Goal: Information Seeking & Learning: Understand process/instructions

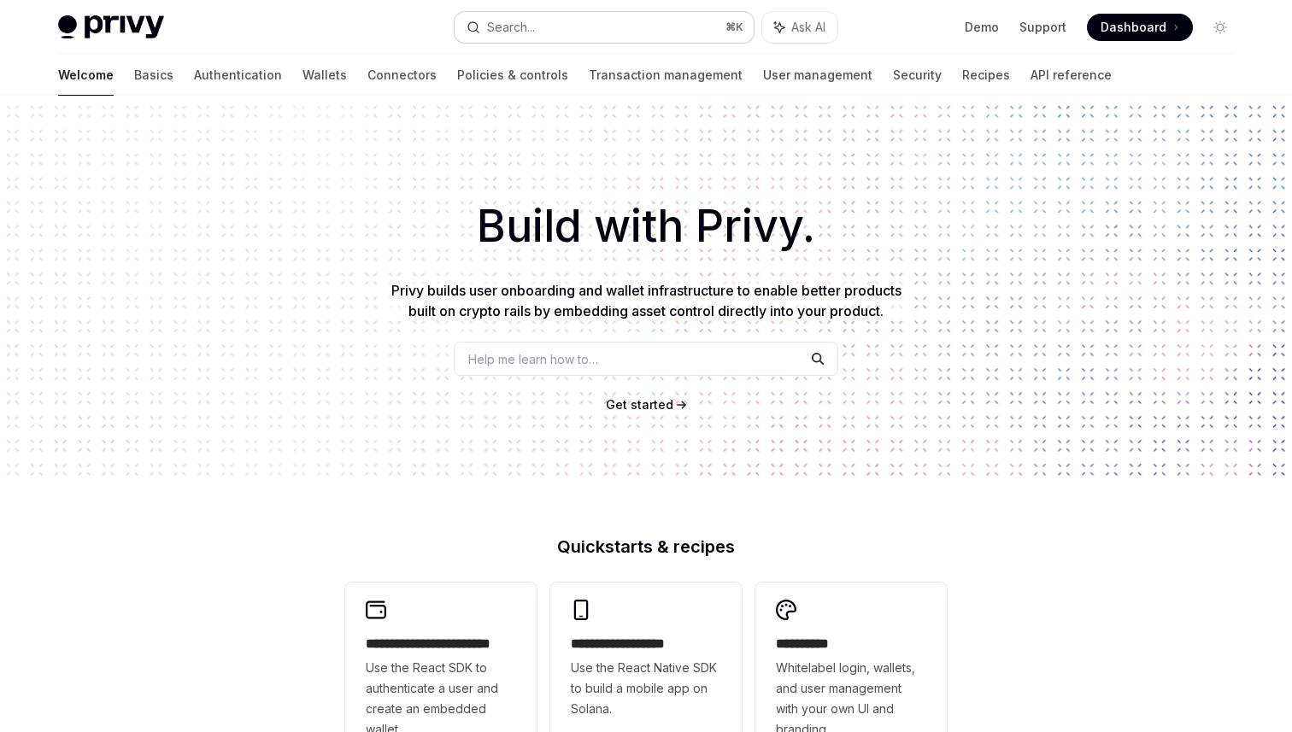
click at [519, 38] on button "Search... ⌘ K" at bounding box center [603, 27] width 299 height 31
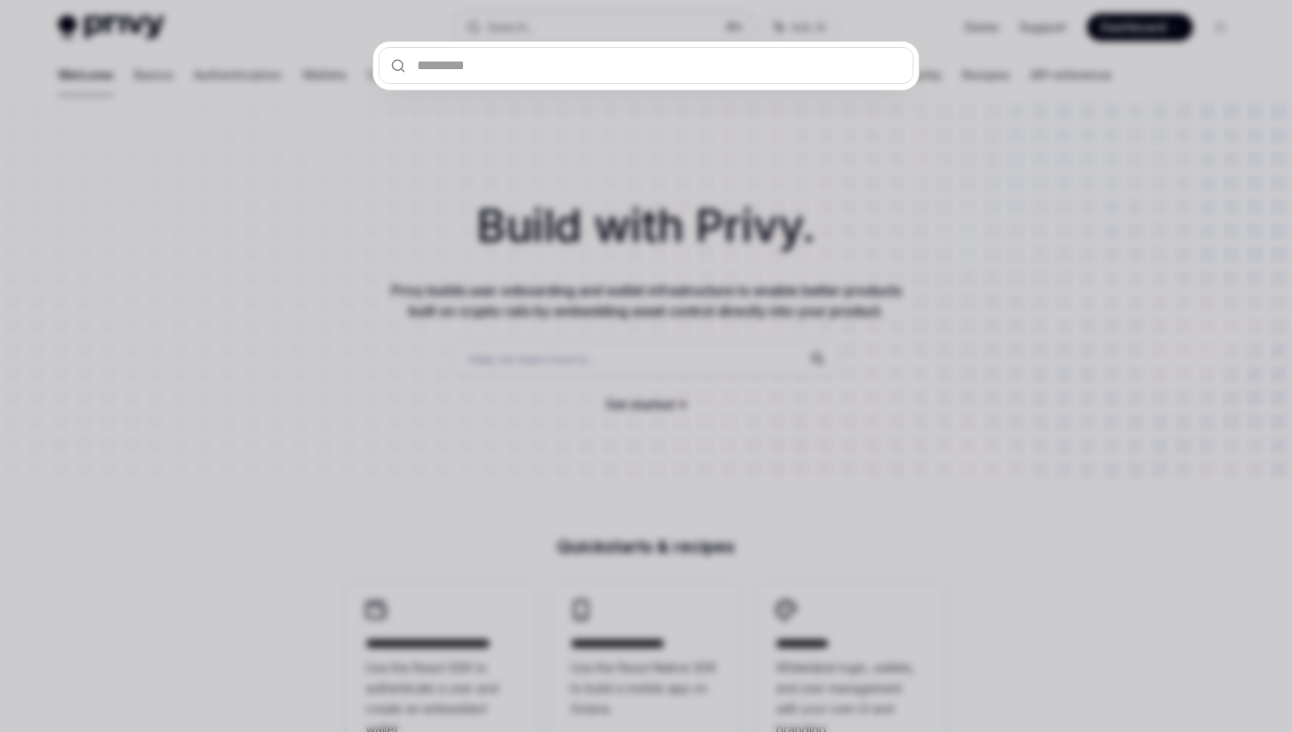
type input "**********"
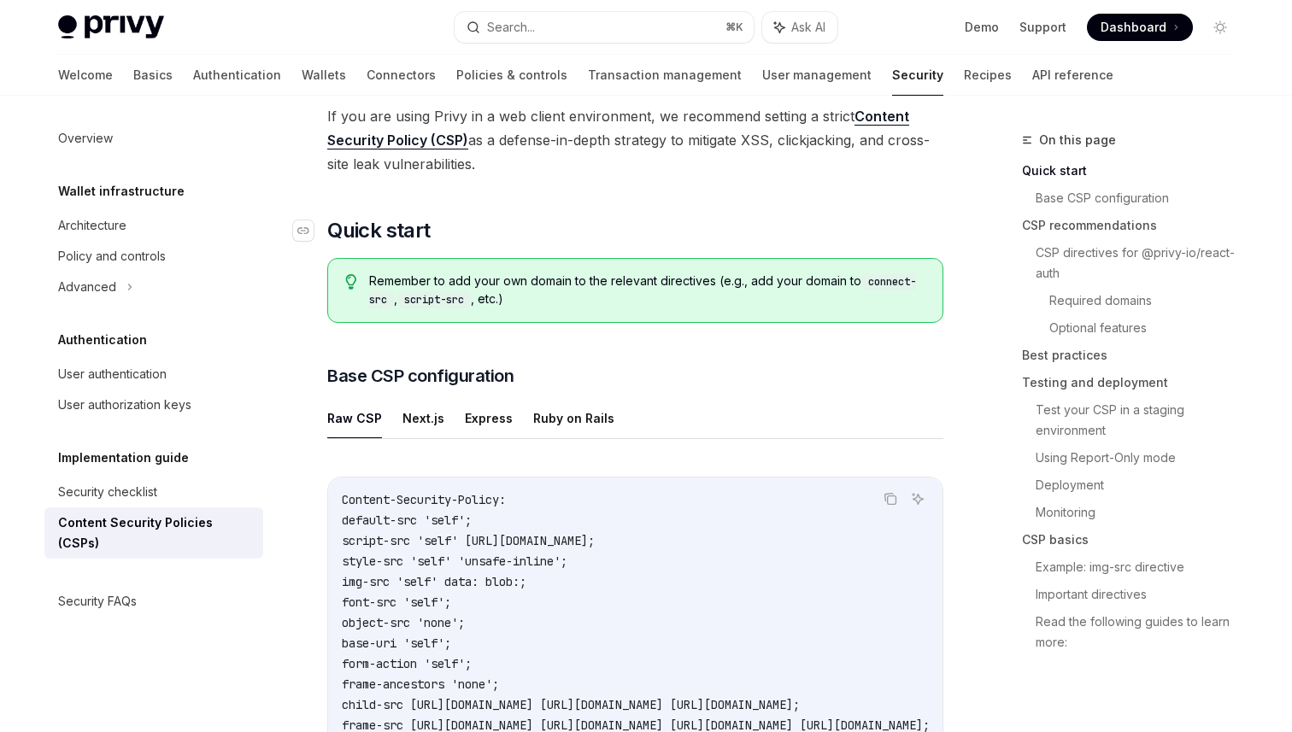
scroll to position [221, 0]
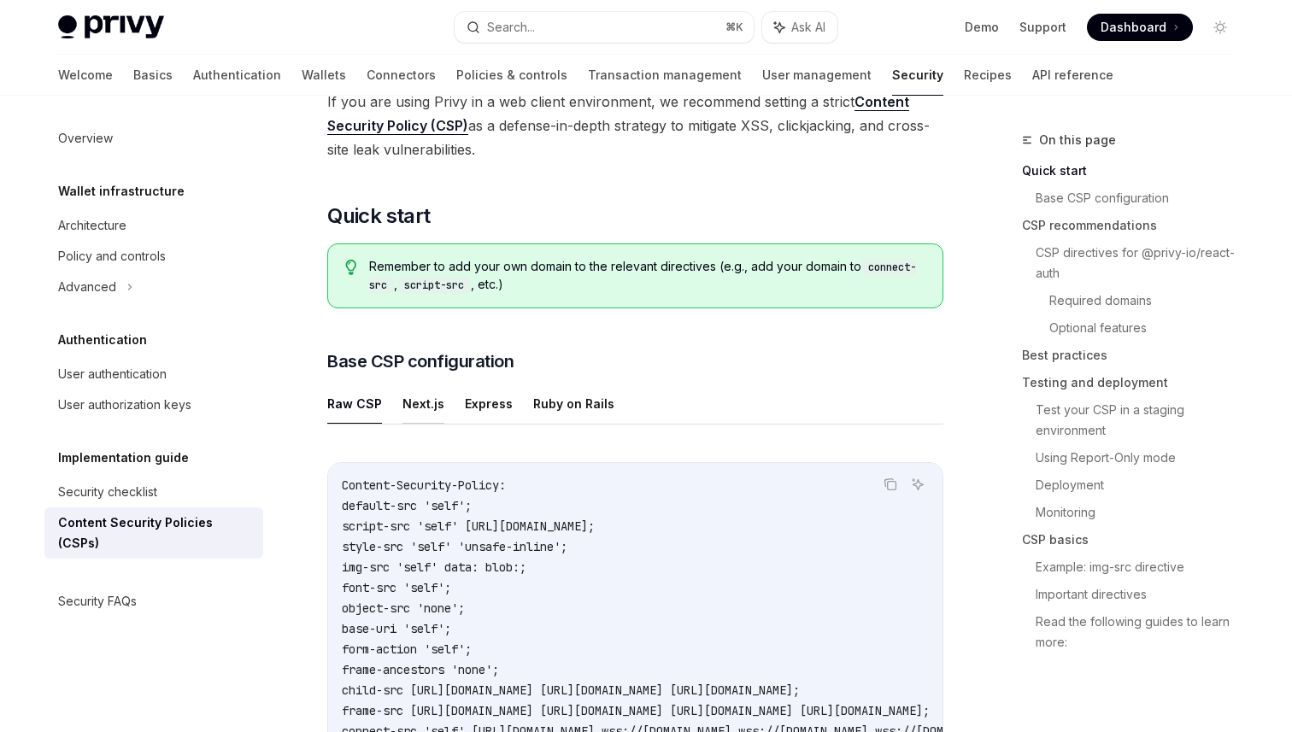
click at [418, 401] on button "Next.js" at bounding box center [423, 404] width 42 height 40
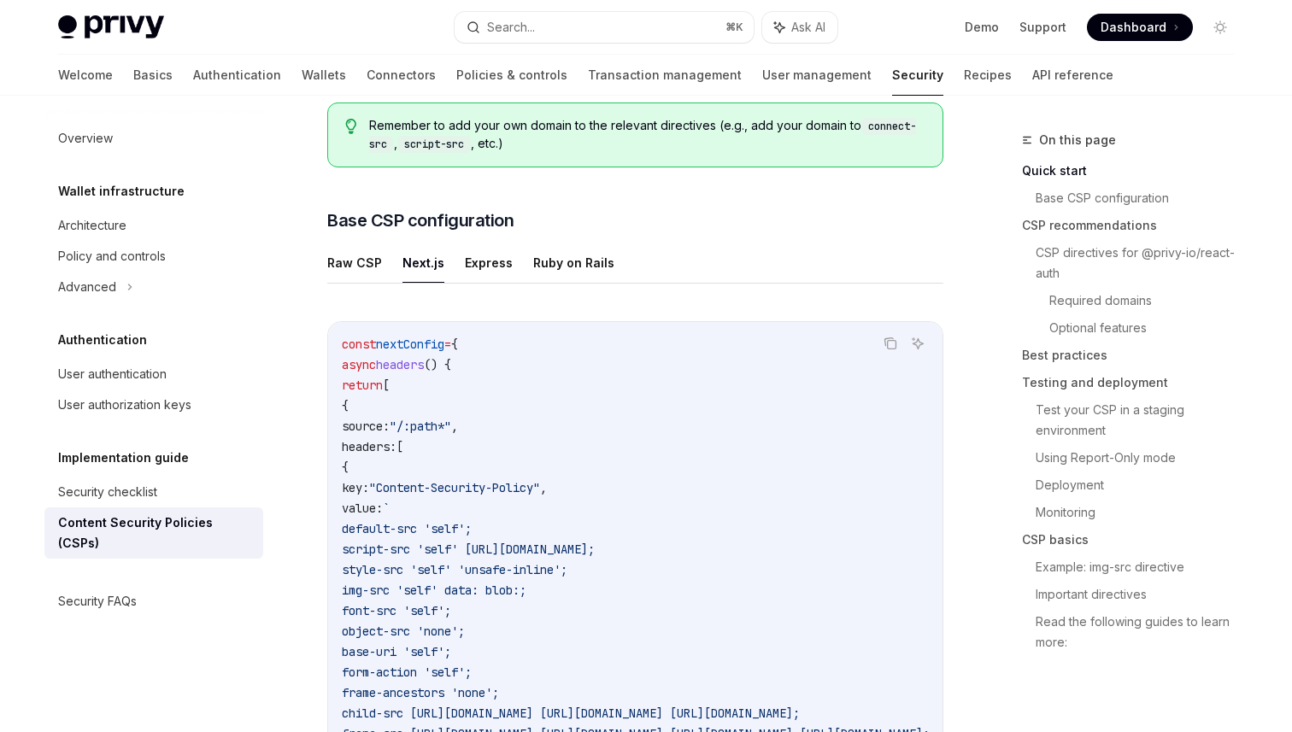
scroll to position [372, 0]
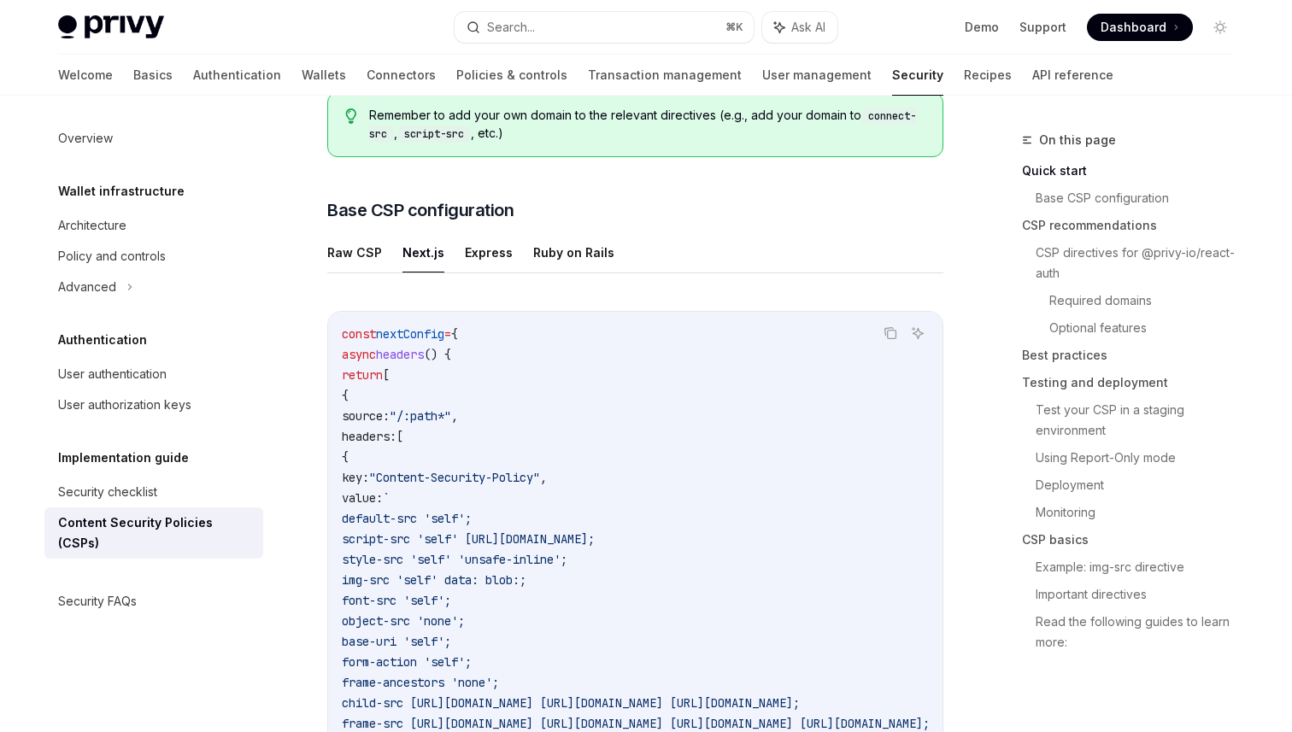
click at [420, 334] on span "nextConfig" at bounding box center [410, 333] width 68 height 15
copy span "nextConfig"
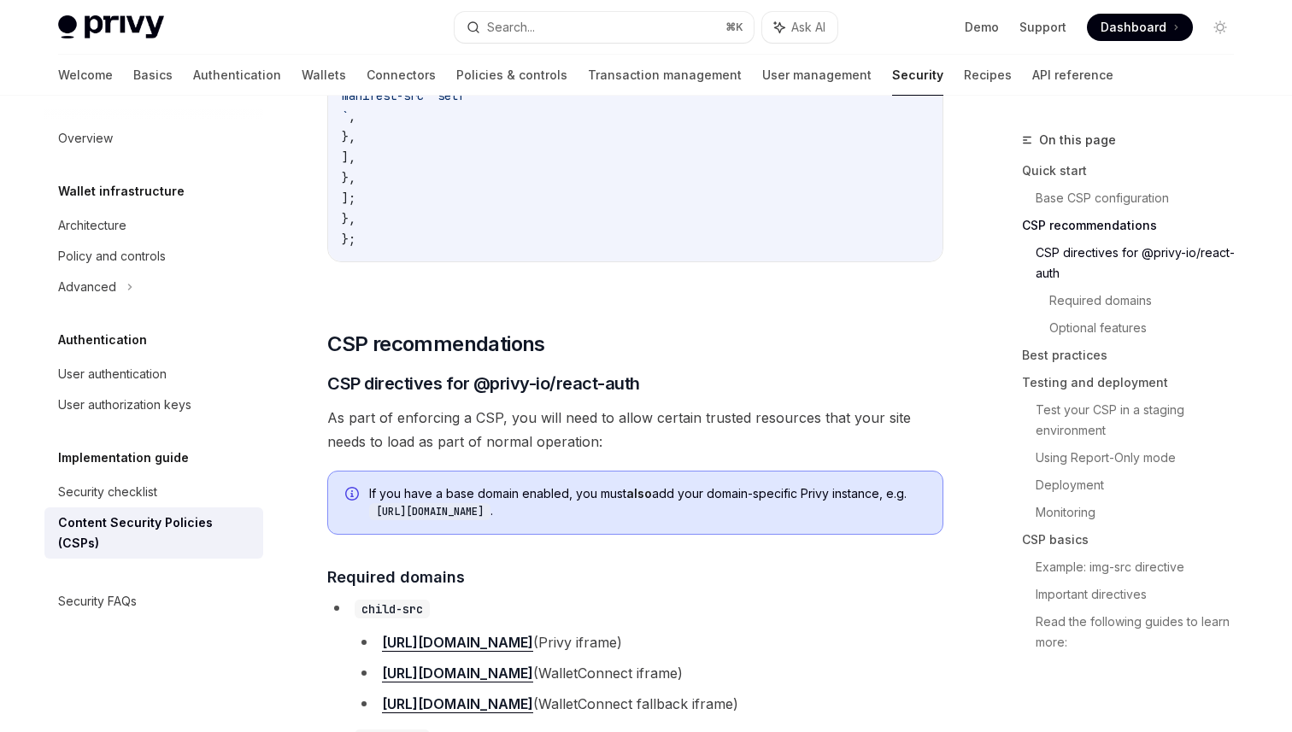
scroll to position [1080, 0]
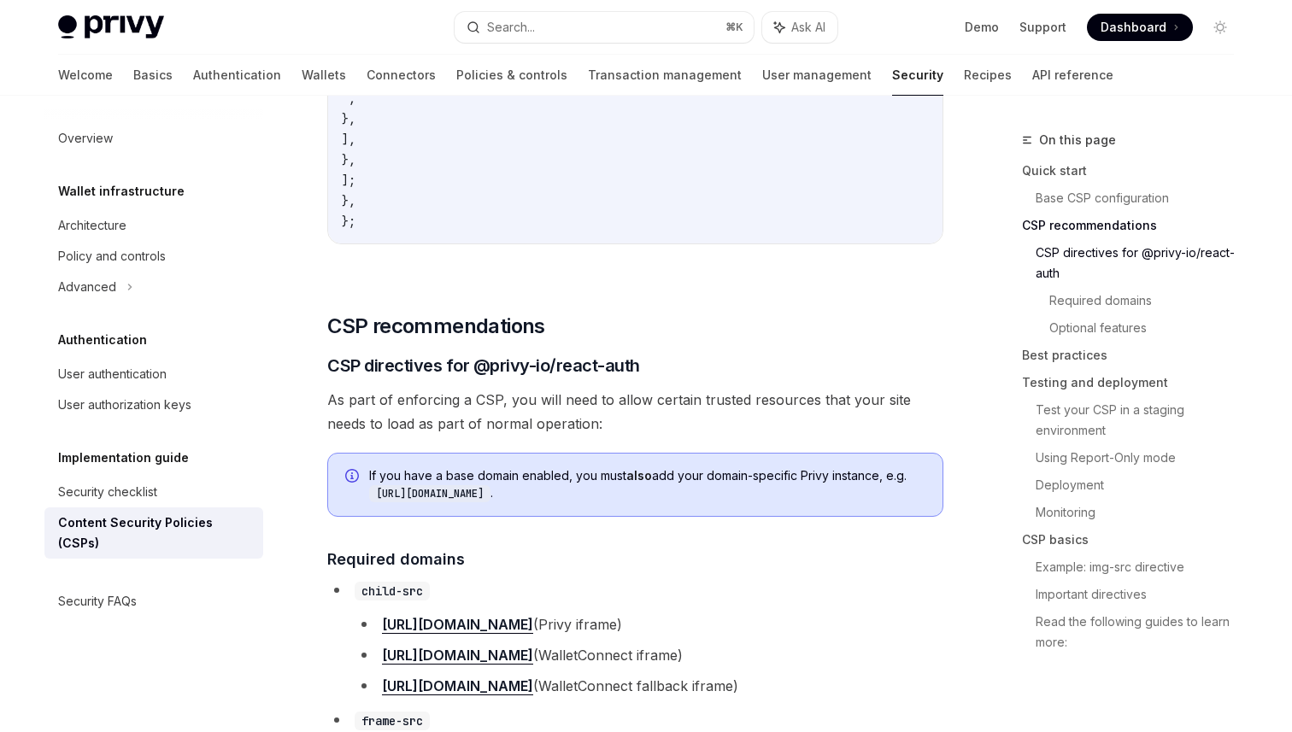
click at [589, 402] on span "As part of enforcing a CSP, you will need to allow certain trusted resources th…" at bounding box center [635, 412] width 616 height 48
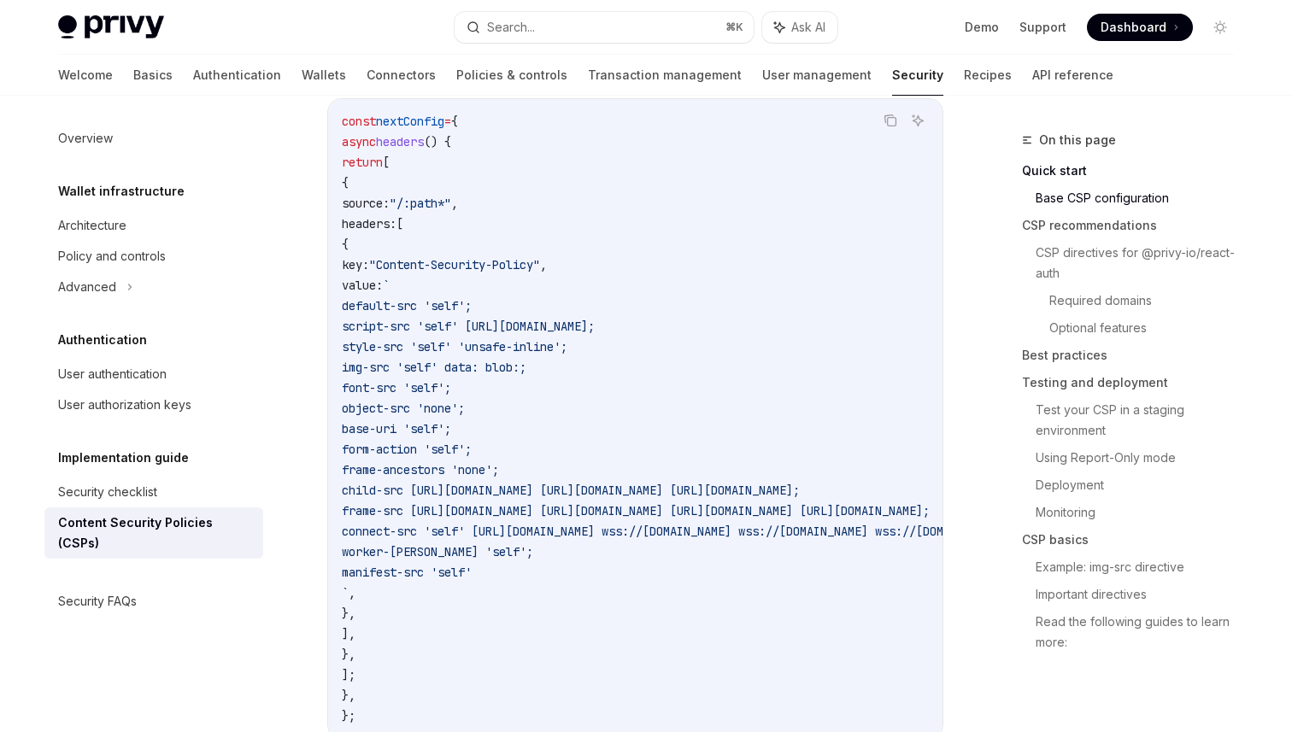
scroll to position [577, 0]
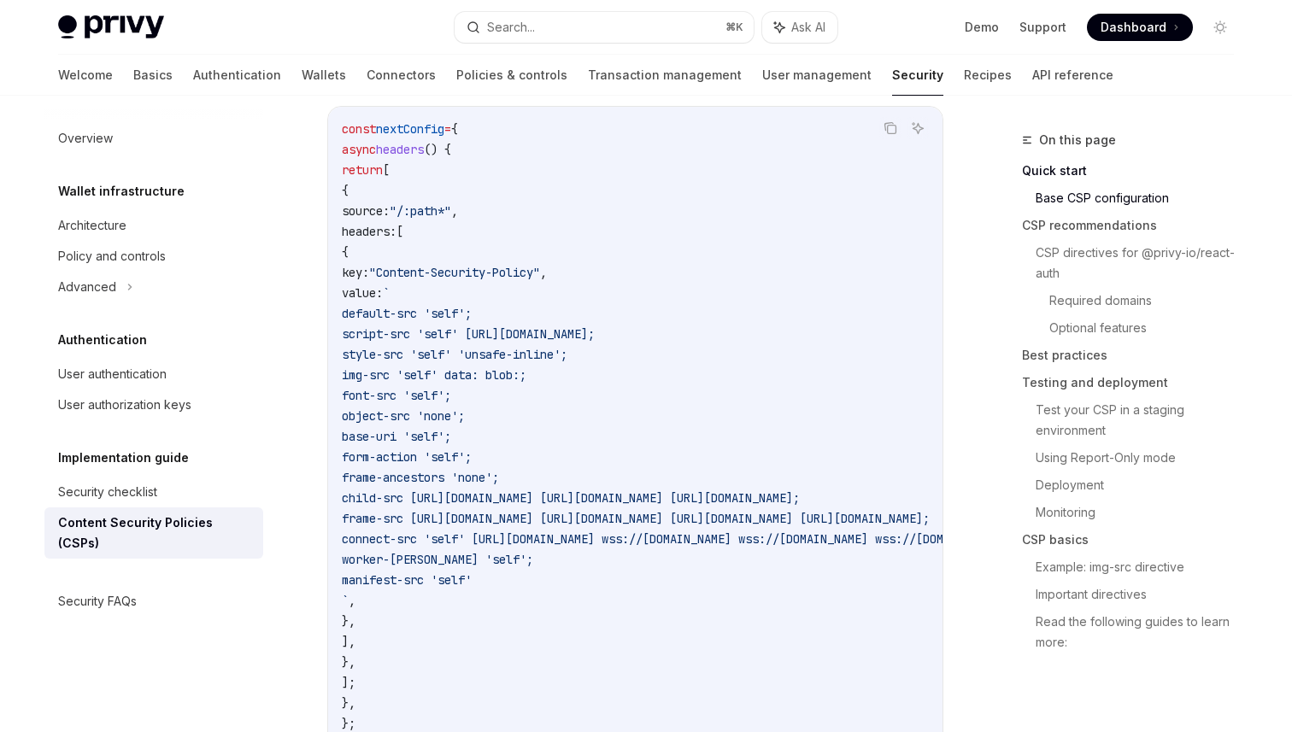
click at [420, 155] on span "headers" at bounding box center [400, 149] width 48 height 15
copy span "headers"
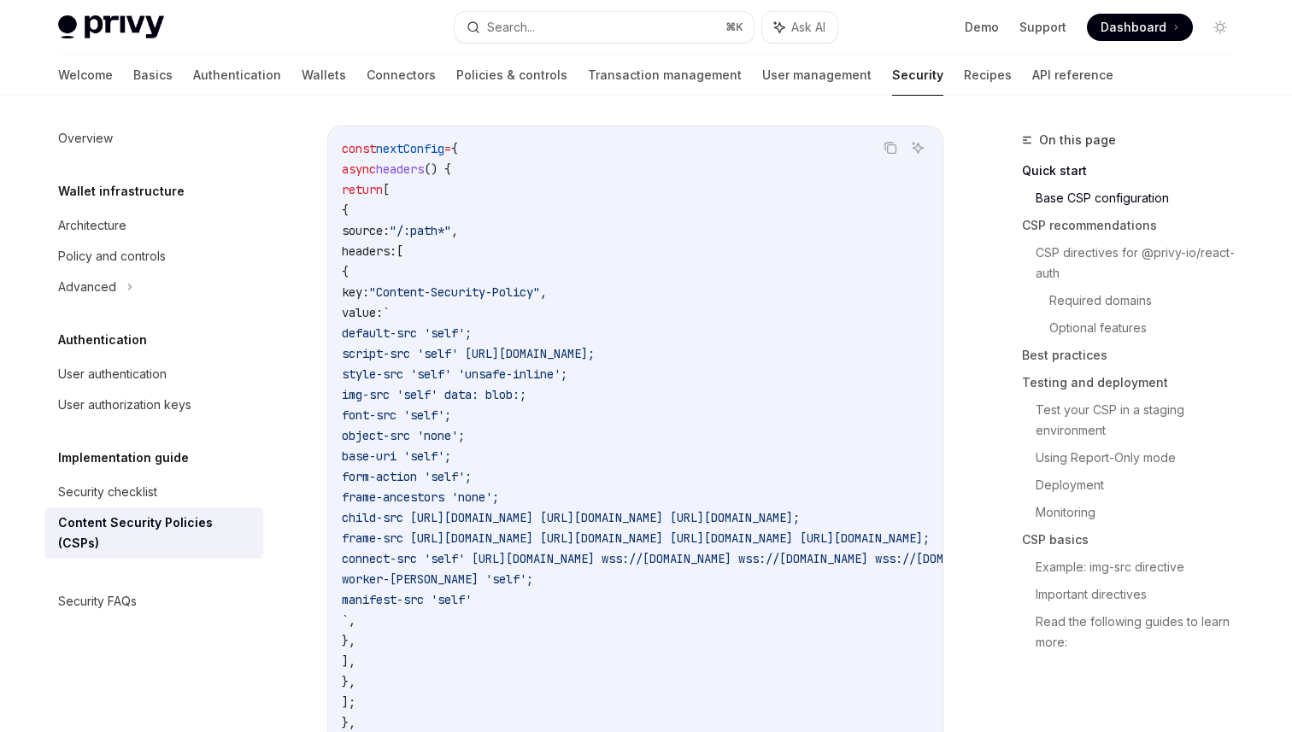
scroll to position [556, 0]
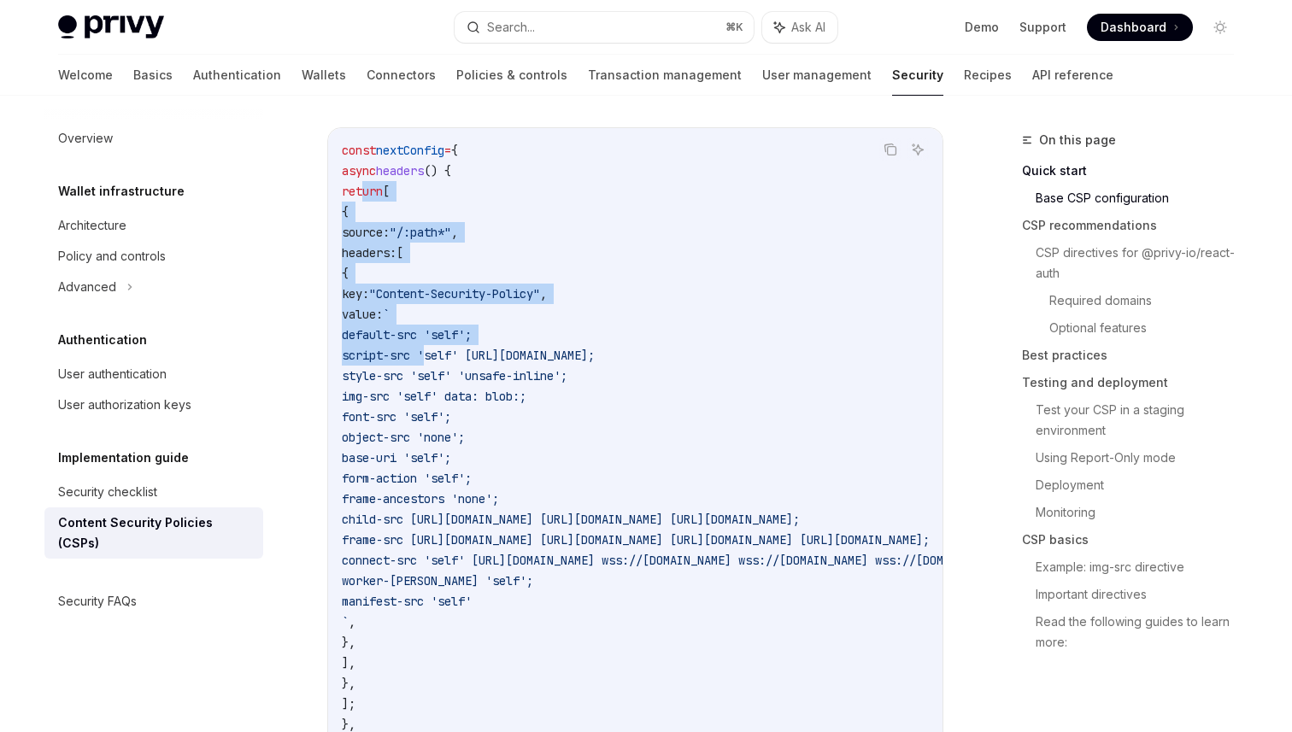
drag, startPoint x: 371, startPoint y: 197, endPoint x: 431, endPoint y: 364, distance: 177.0
click at [431, 364] on code "const nextConfig = { async headers () { return [ { source: "/:path*" , headers:…" at bounding box center [844, 447] width 1005 height 615
click at [431, 629] on code "const nextConfig = { async headers () { return [ { source: "/:path*" , headers:…" at bounding box center [844, 447] width 1005 height 615
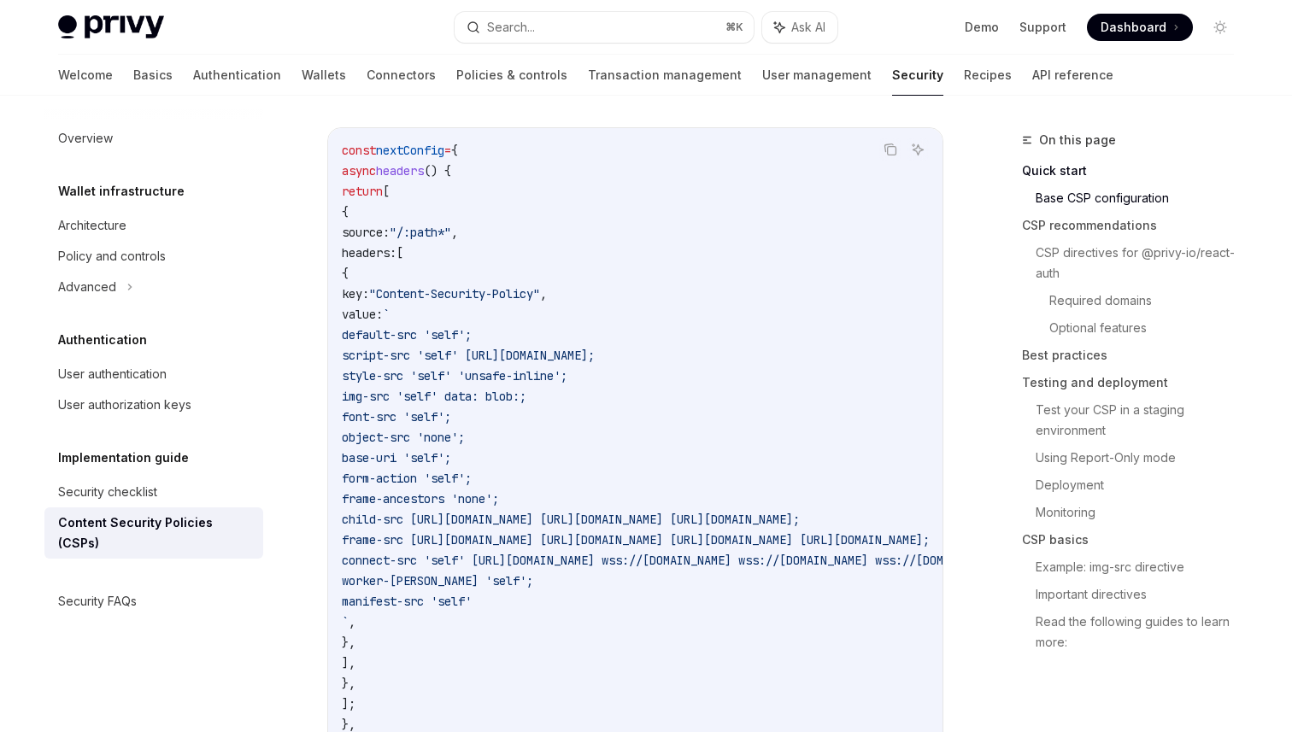
click at [431, 629] on code "const nextConfig = { async headers () { return [ { source: "/:path*" , headers:…" at bounding box center [844, 447] width 1005 height 615
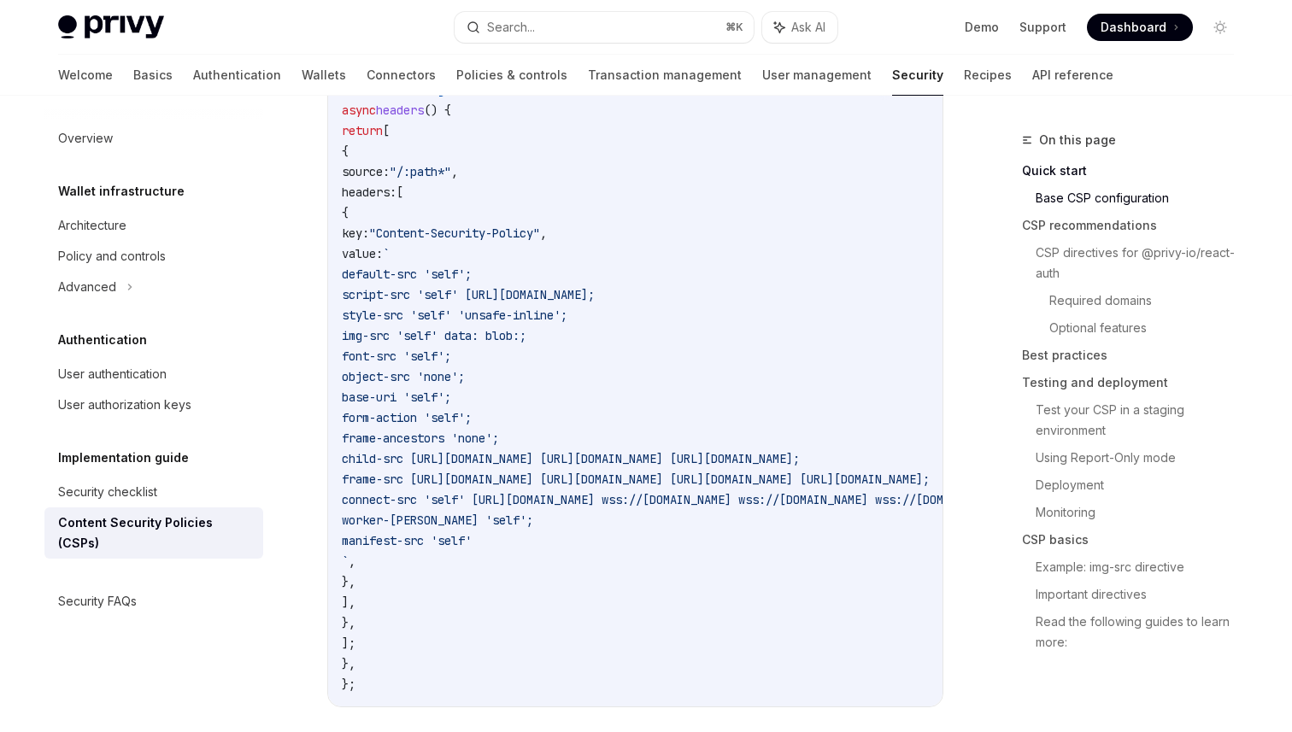
scroll to position [608, 0]
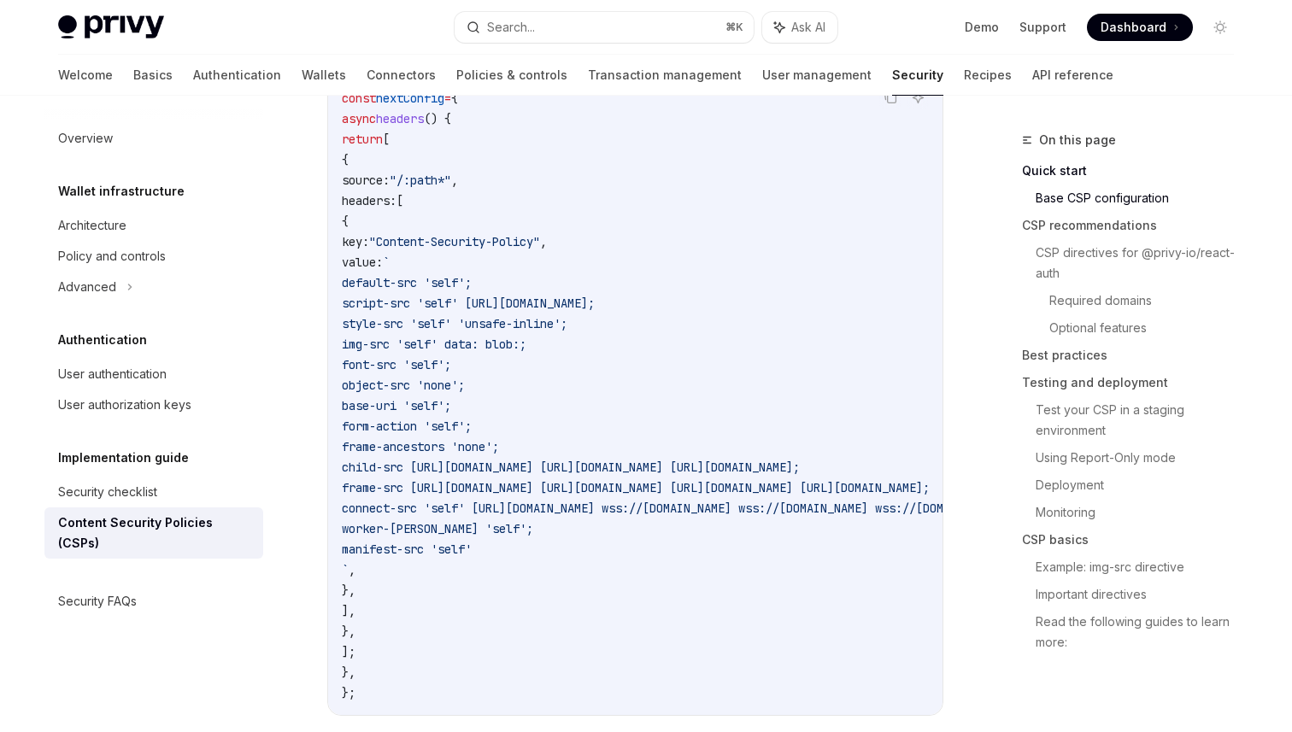
drag, startPoint x: 356, startPoint y: 118, endPoint x: 460, endPoint y: 665, distance: 557.2
click at [460, 665] on code "const nextConfig = { async headers () { return [ { source: "/:path*" , headers:…" at bounding box center [844, 395] width 1005 height 615
copy code "async headers () { return [ { source: "/:path*" , headers: [ { key: "Content-Se…"
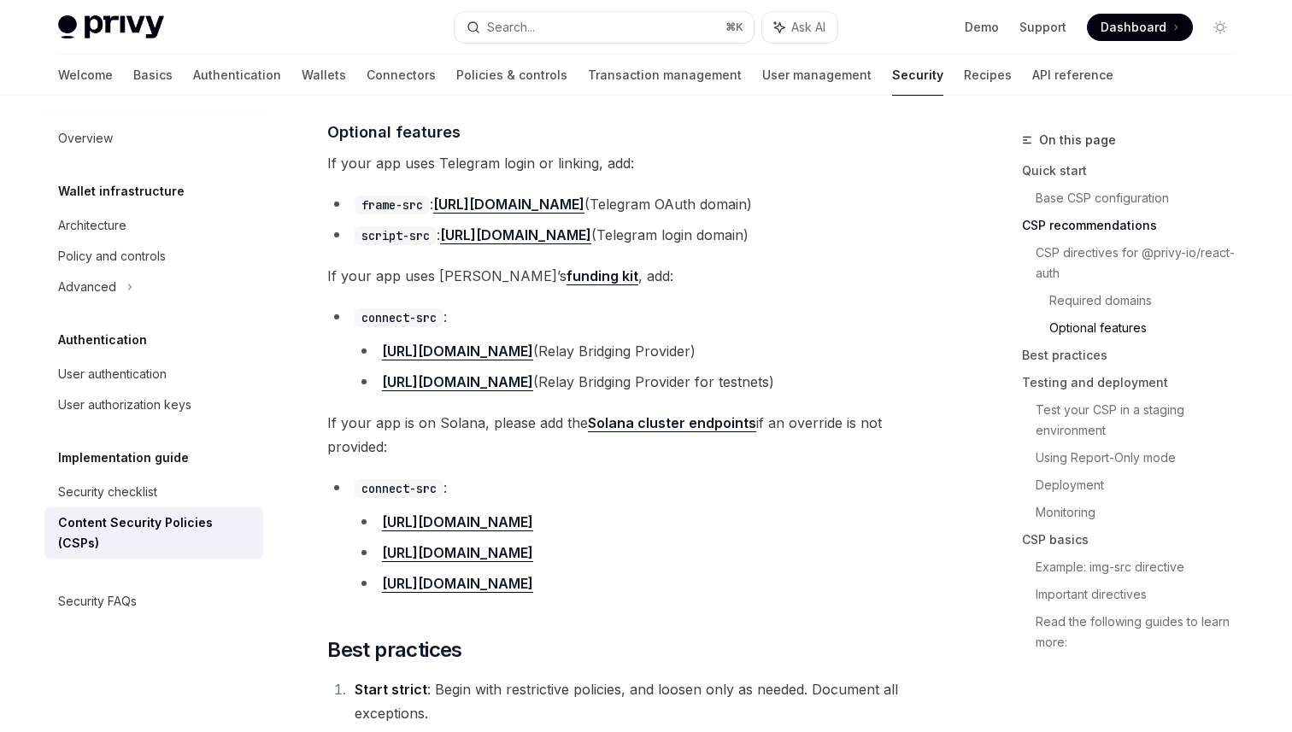
scroll to position [2147, 0]
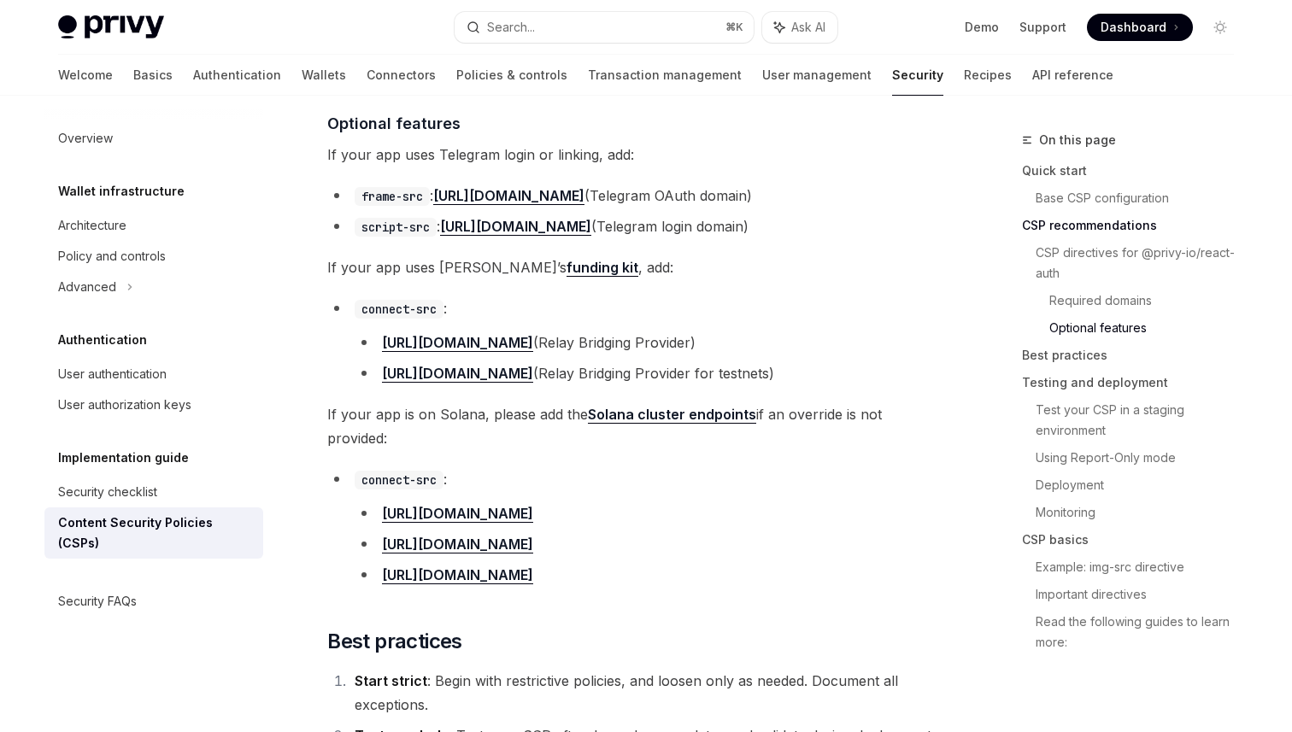
click at [427, 418] on span "If your app is on Solana, please add the Solana cluster endpoints if an overrid…" at bounding box center [635, 426] width 616 height 48
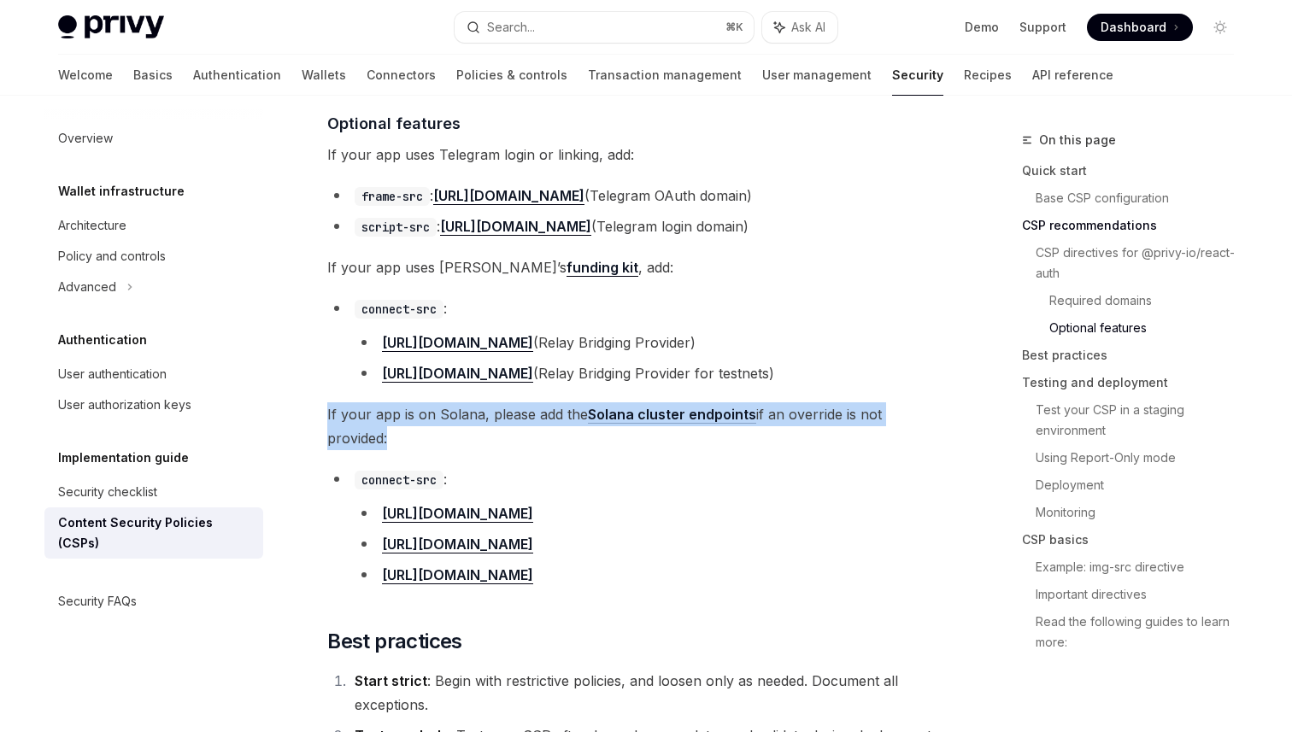
click at [427, 418] on span "If your app is on Solana, please add the Solana cluster endpoints if an overrid…" at bounding box center [635, 426] width 616 height 48
click at [488, 427] on span "If your app is on Solana, please add the Solana cluster endpoints if an overrid…" at bounding box center [635, 426] width 616 height 48
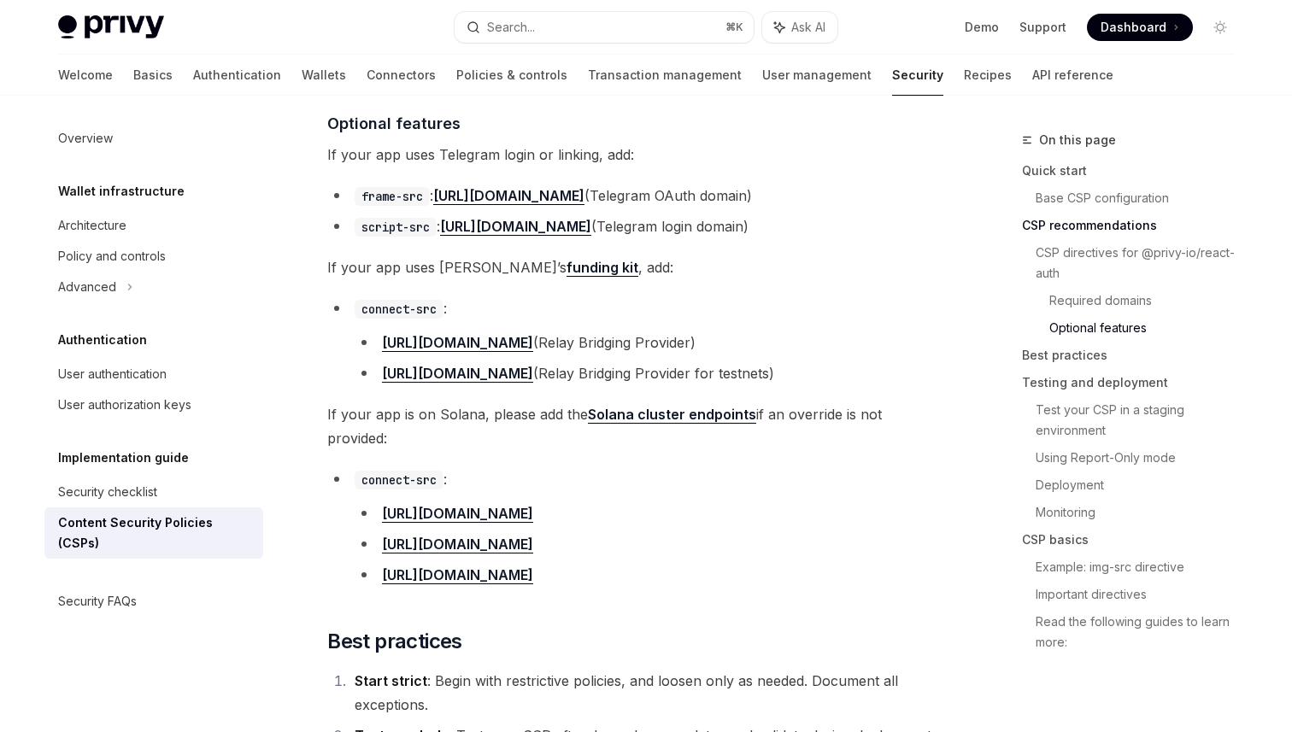
click at [675, 479] on li "connect-src : [URL][DOMAIN_NAME] [URL][DOMAIN_NAME] [URL][DOMAIN_NAME]" at bounding box center [635, 527] width 616 height 120
drag, startPoint x: 706, startPoint y: 565, endPoint x: 462, endPoint y: 413, distance: 287.0
click at [462, 413] on div "New to CSPs? Skip to CSP Basics for an introduction. If you are using Privy in …" at bounding box center [635, 512] width 616 height 4827
click at [462, 413] on span "If your app is on Solana, please add the Solana cluster endpoints if an overrid…" at bounding box center [635, 426] width 616 height 48
drag, startPoint x: 413, startPoint y: 409, endPoint x: 672, endPoint y: 554, distance: 297.5
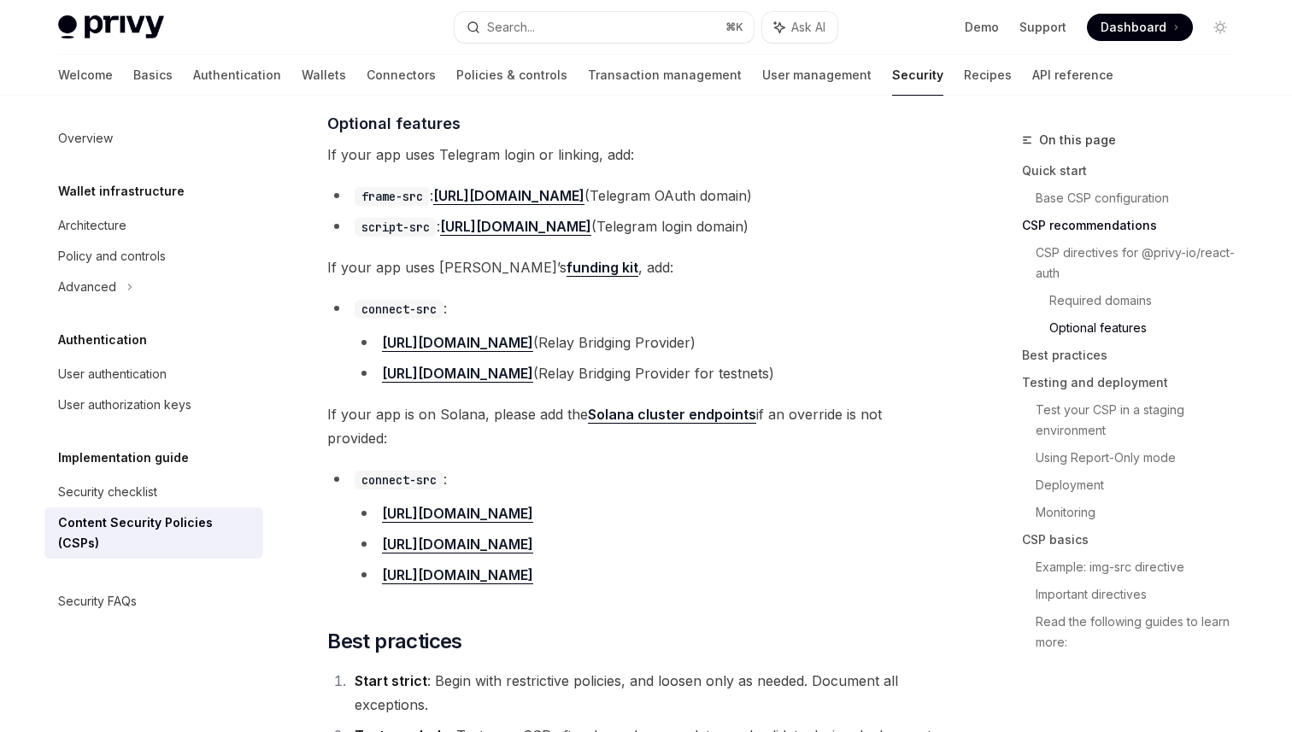
click at [672, 554] on div "New to CSPs? Skip to CSP Basics for an introduction. If you are using Privy in …" at bounding box center [635, 512] width 616 height 4827
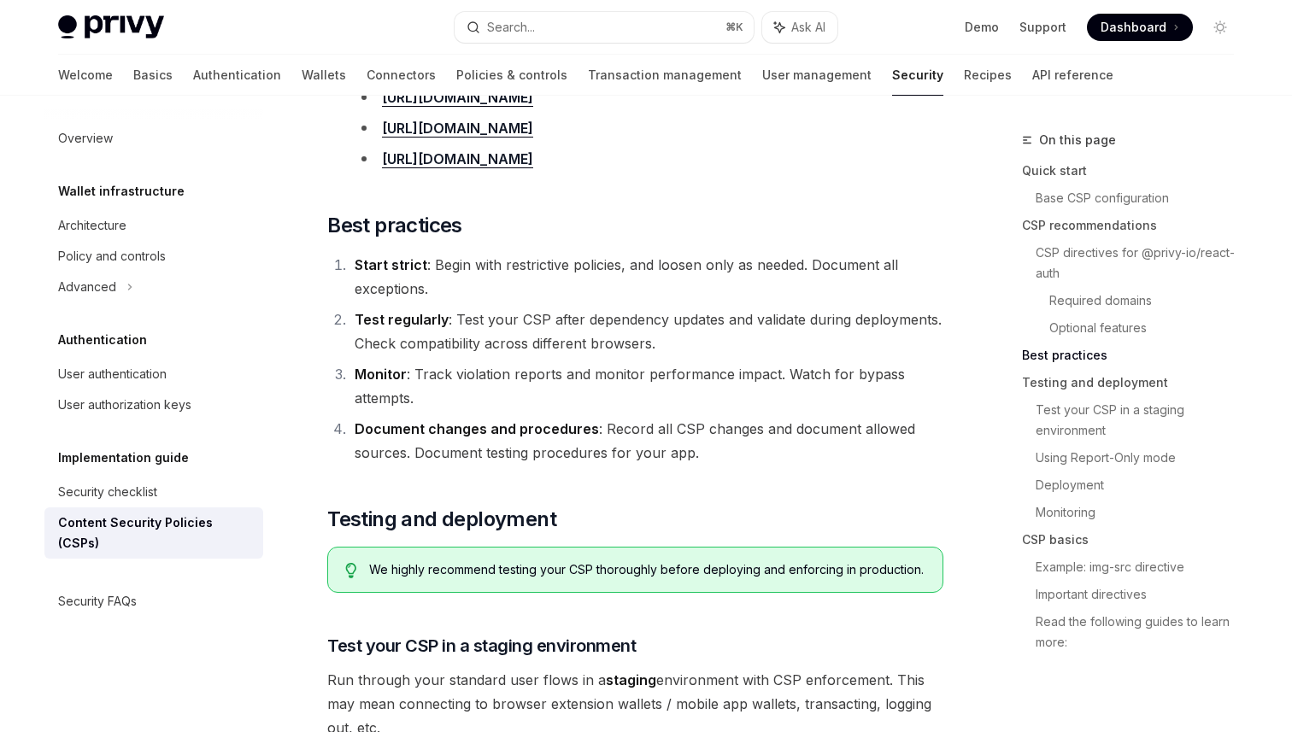
scroll to position [2564, 0]
click at [678, 333] on li "Test regularly : Test your CSP after dependency updates and validate during dep…" at bounding box center [646, 331] width 594 height 48
click at [638, 252] on li "Start strict : Begin with restrictive policies, and loosen only as needed. Docu…" at bounding box center [646, 276] width 594 height 48
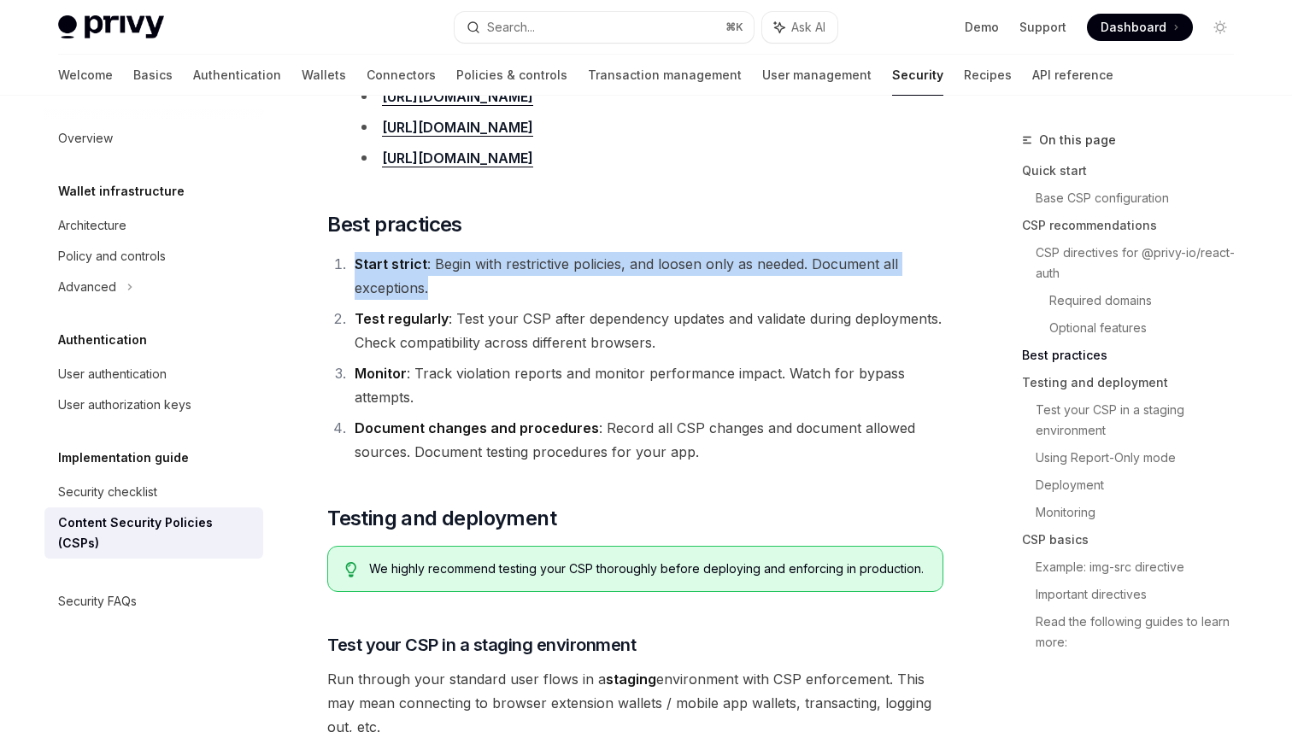
click at [638, 252] on li "Start strict : Begin with restrictive policies, and loosen only as needed. Docu…" at bounding box center [646, 276] width 594 height 48
click at [622, 262] on li "Start strict : Begin with restrictive policies, and loosen only as needed. Docu…" at bounding box center [646, 276] width 594 height 48
drag, startPoint x: 647, startPoint y: 268, endPoint x: 536, endPoint y: 227, distance: 117.6
click at [536, 227] on div "New to CSPs? Skip to CSP Basics for an introduction. If you are using Privy in …" at bounding box center [635, 95] width 616 height 4827
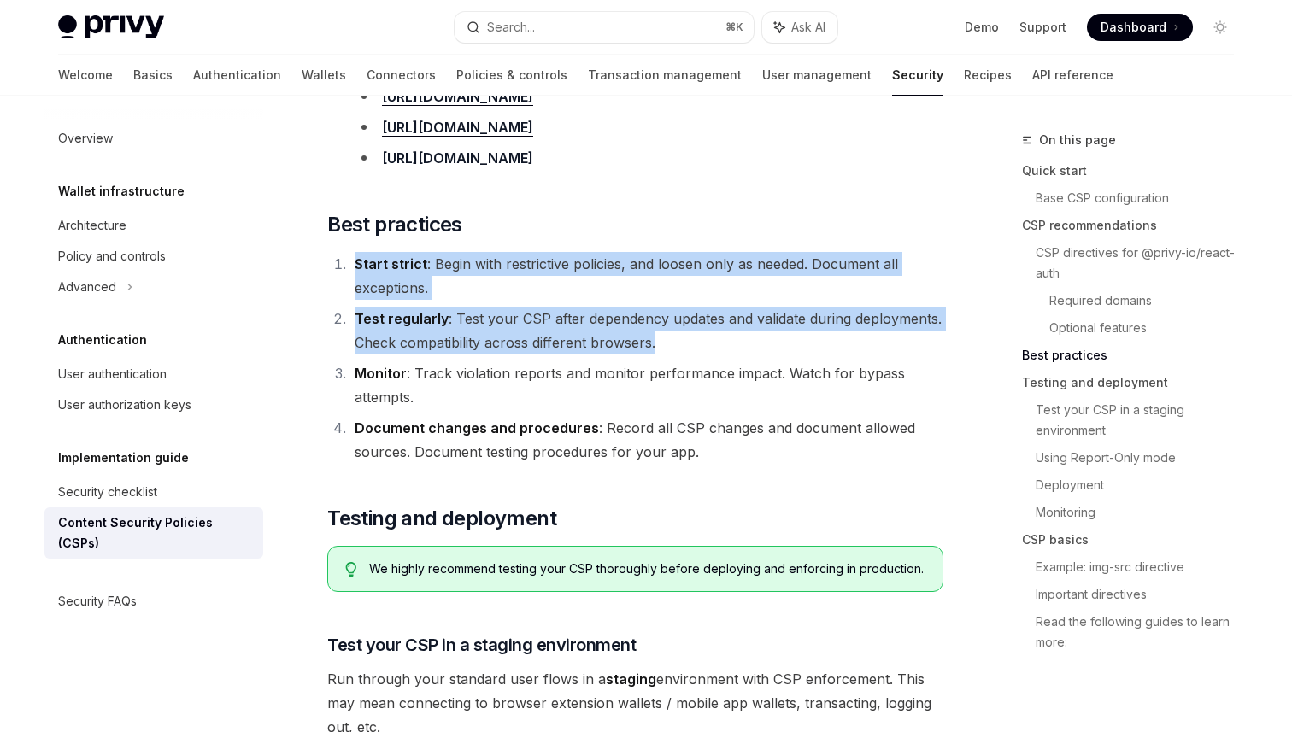
drag, startPoint x: 541, startPoint y: 208, endPoint x: 706, endPoint y: 320, distance: 200.0
click at [706, 320] on div "New to CSPs? Skip to CSP Basics for an introduction. If you are using Privy in …" at bounding box center [635, 95] width 616 height 4827
click at [706, 320] on li "Test regularly : Test your CSP after dependency updates and validate during dep…" at bounding box center [646, 331] width 594 height 48
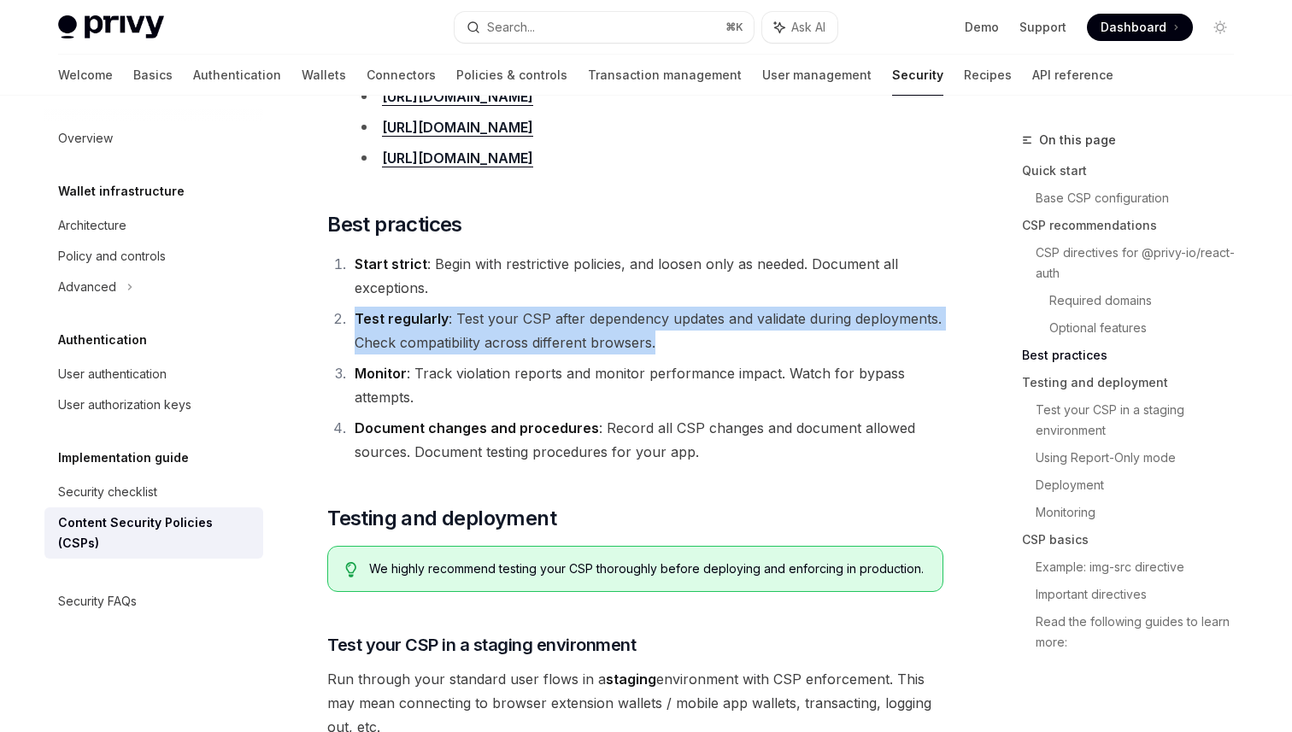
drag, startPoint x: 732, startPoint y: 328, endPoint x: 665, endPoint y: 273, distance: 86.2
click at [668, 274] on ol "Start strict : Begin with restrictive policies, and loosen only as needed. Docu…" at bounding box center [635, 358] width 616 height 212
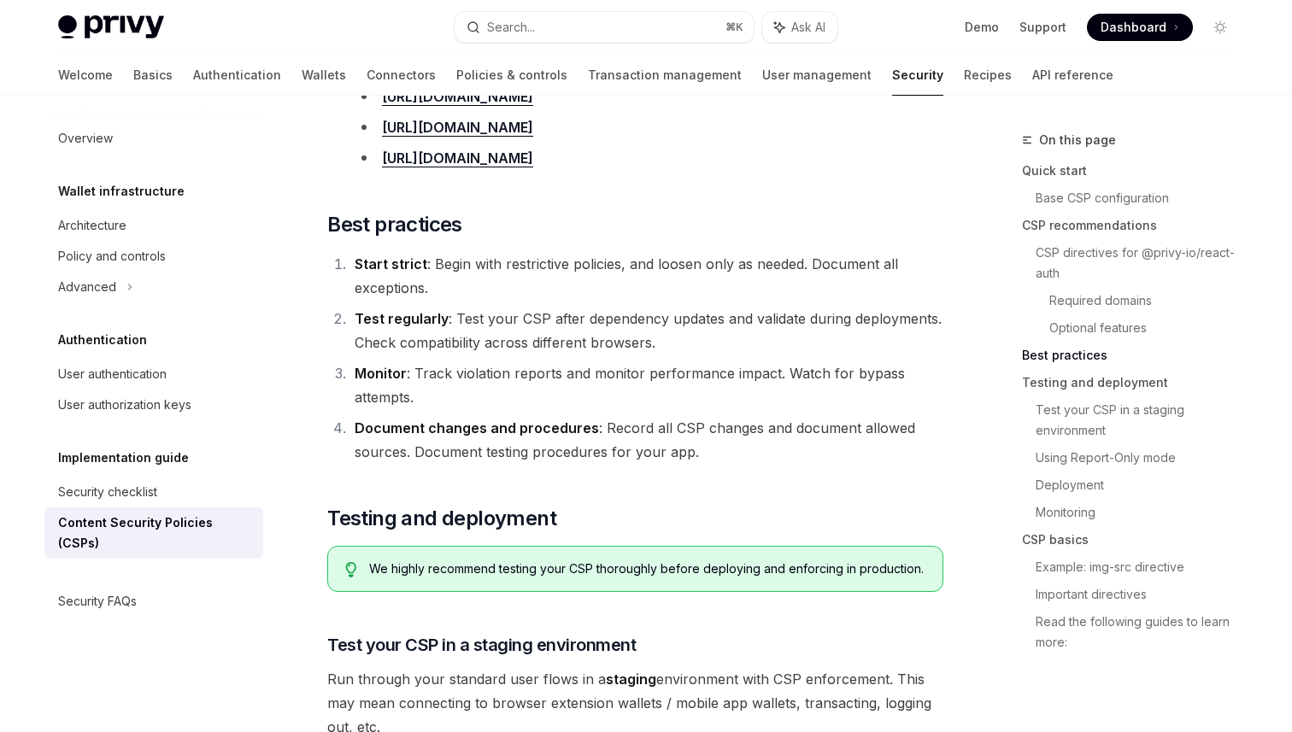
drag, startPoint x: 665, startPoint y: 273, endPoint x: 628, endPoint y: 269, distance: 37.8
click at [659, 272] on li "Start strict : Begin with restrictive policies, and loosen only as needed. Docu…" at bounding box center [646, 276] width 594 height 48
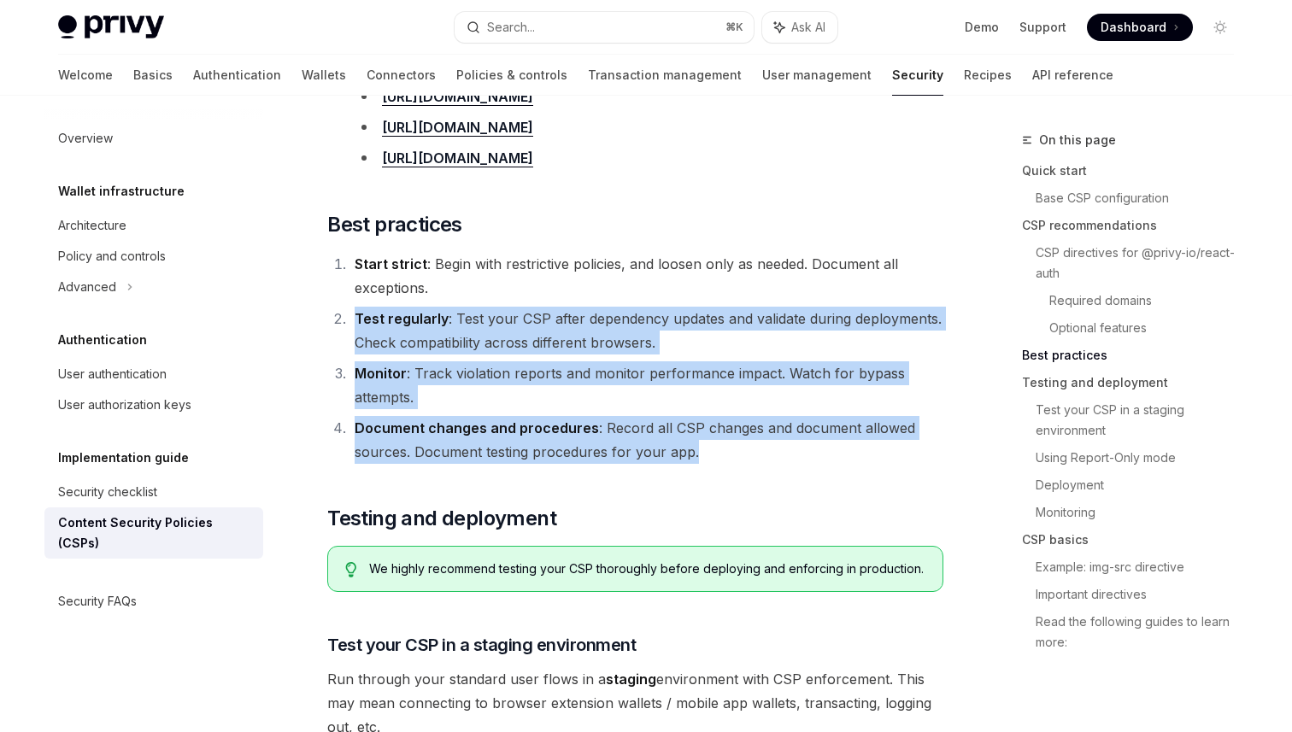
drag, startPoint x: 624, startPoint y: 269, endPoint x: 753, endPoint y: 444, distance: 218.0
click at [753, 444] on ol "Start strict : Begin with restrictive policies, and loosen only as needed. Docu…" at bounding box center [635, 358] width 616 height 212
click at [753, 444] on li "Document changes and procedures : Record all CSP changes and document allowed s…" at bounding box center [646, 440] width 594 height 48
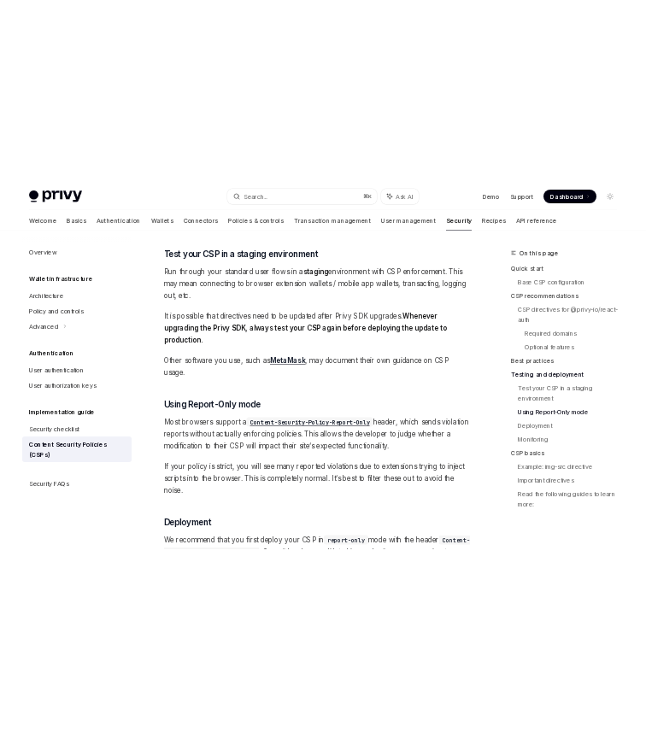
scroll to position [3061, 0]
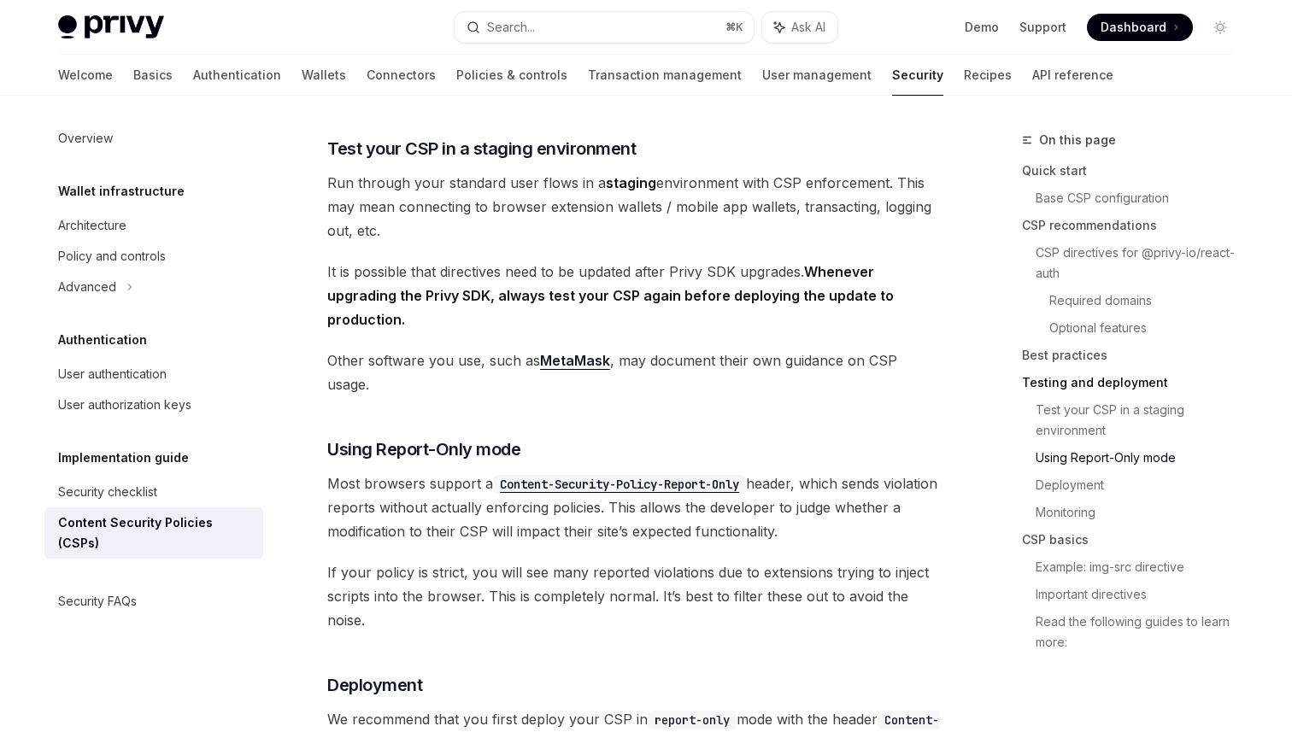
type textarea "*"
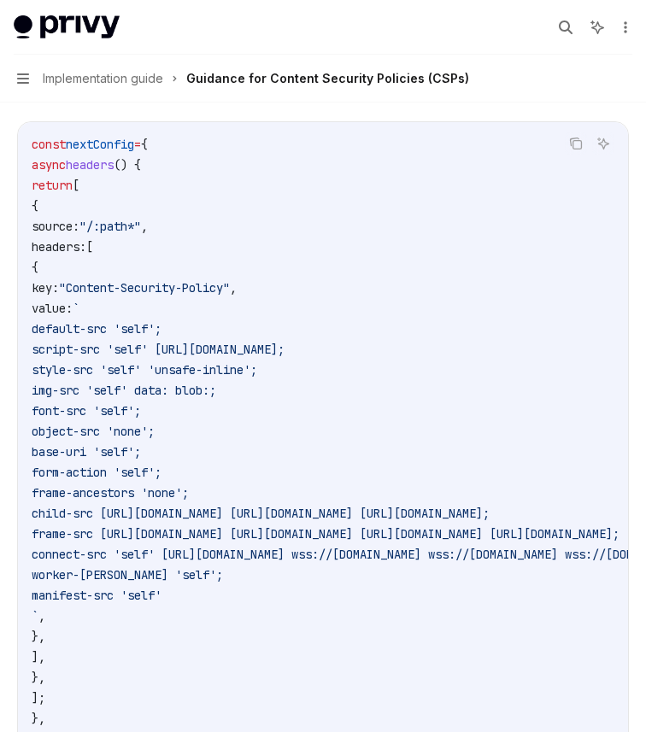
scroll to position [578, 0]
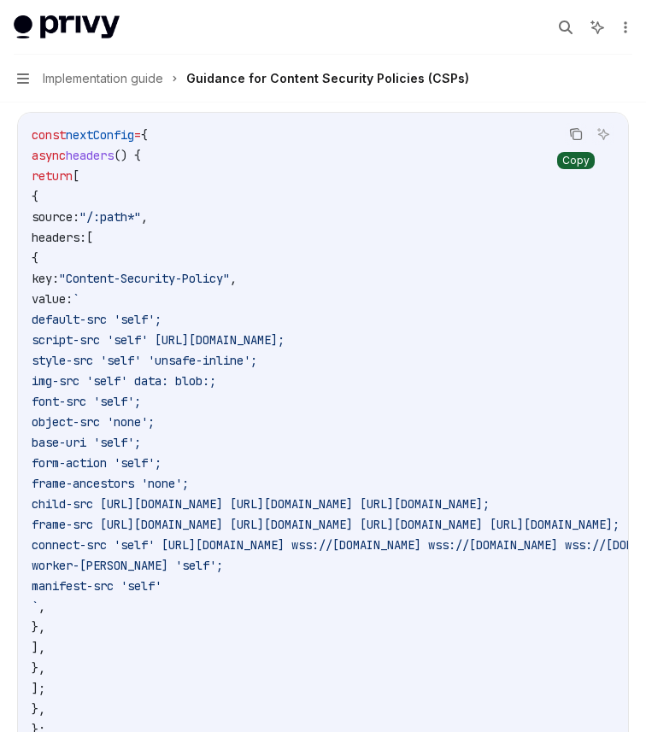
click at [580, 129] on icon "Copy the contents from the code block" at bounding box center [576, 134] width 14 height 14
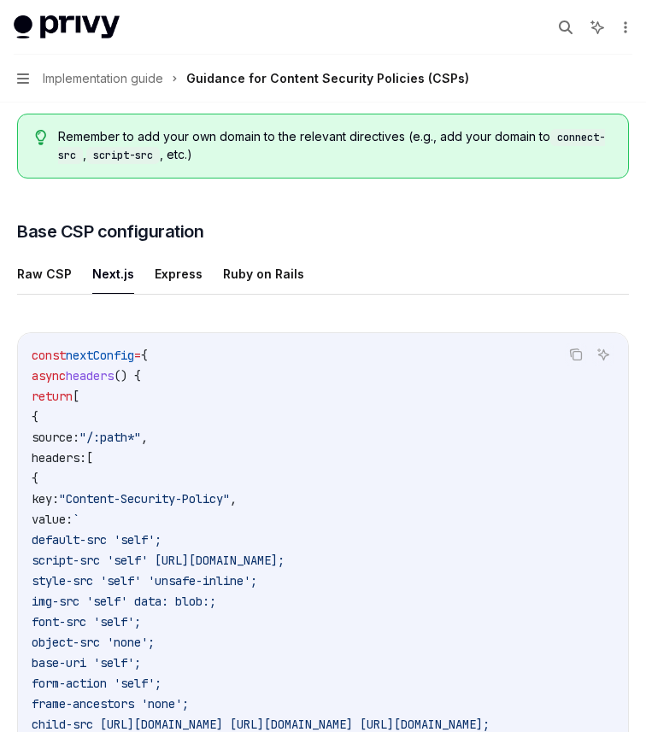
scroll to position [354, 0]
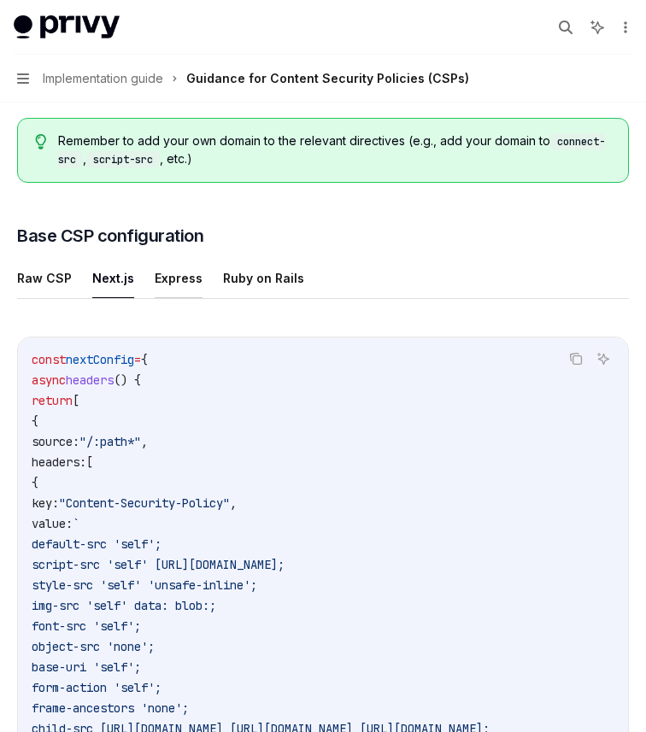
click at [184, 284] on button "Express" at bounding box center [179, 278] width 48 height 40
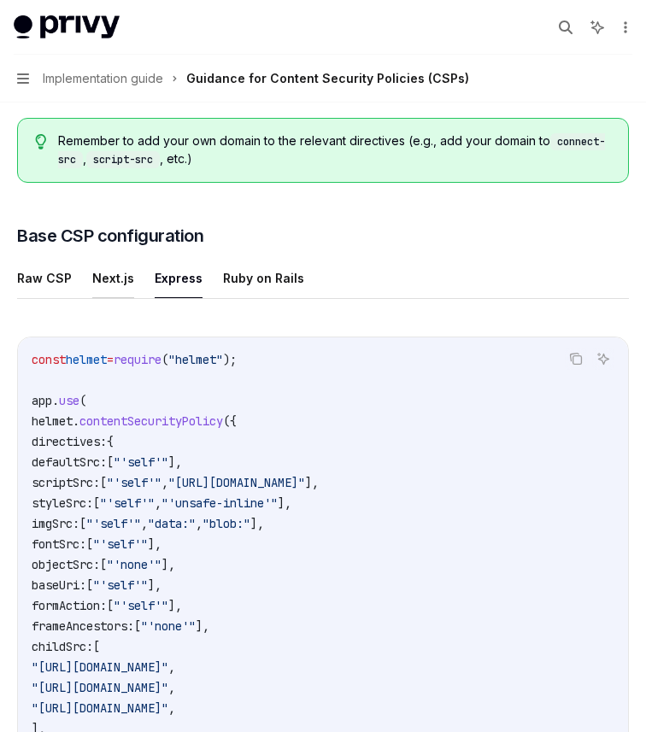
click at [108, 278] on button "Next.js" at bounding box center [113, 278] width 42 height 40
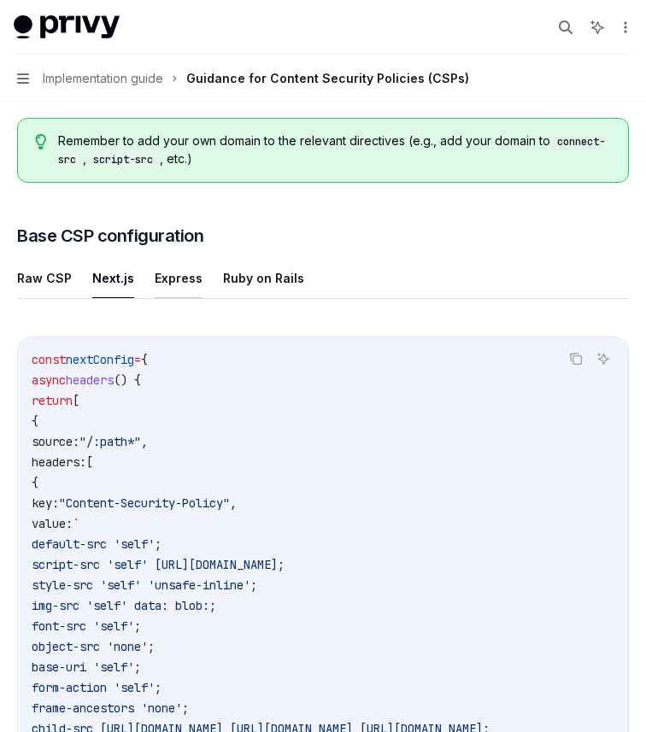
click at [170, 274] on button "Express" at bounding box center [179, 278] width 48 height 40
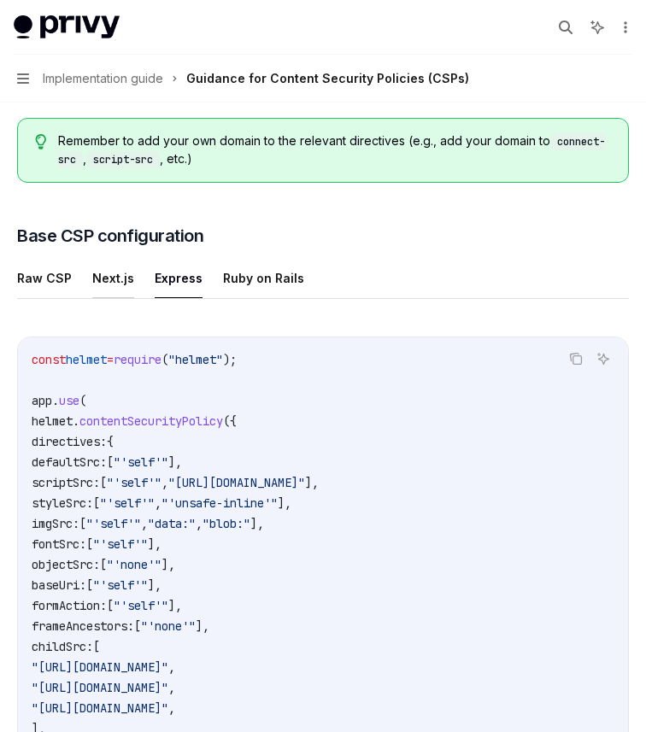
click at [108, 272] on button "Next.js" at bounding box center [113, 278] width 42 height 40
type textarea "*"
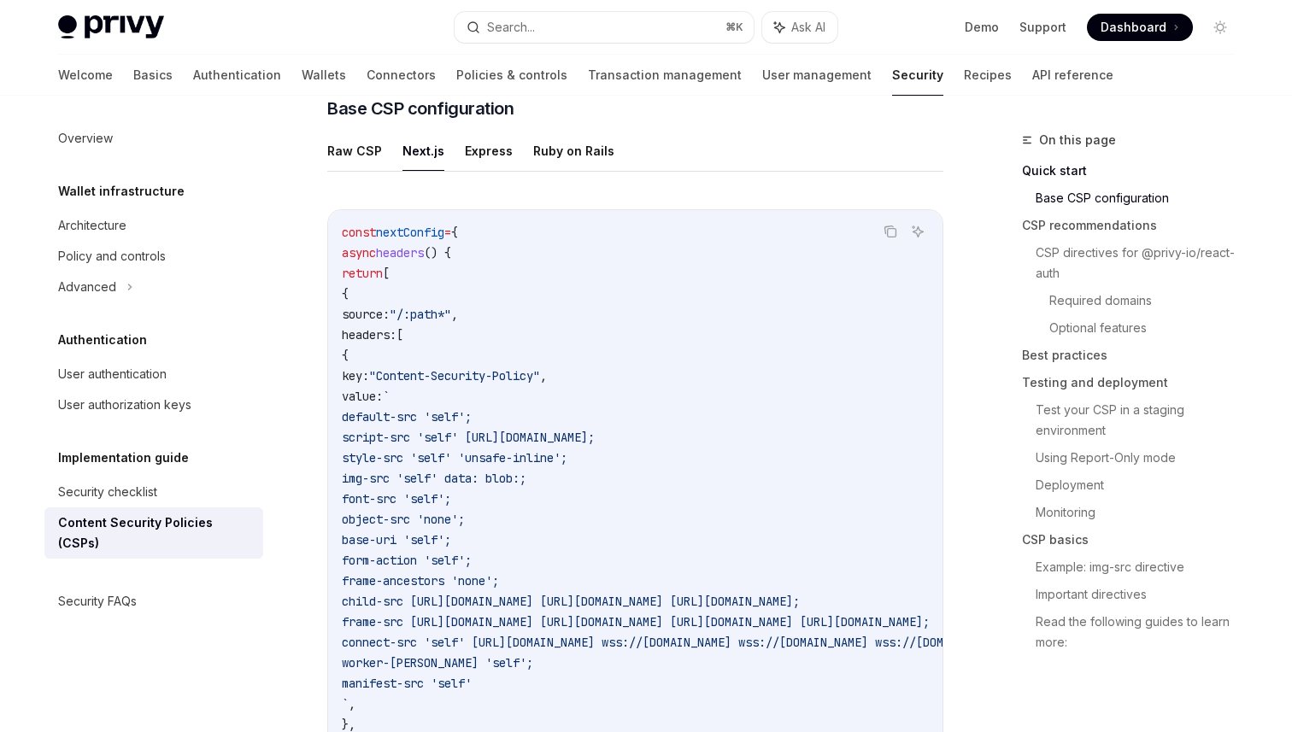
scroll to position [473, 0]
click at [426, 152] on button "Next.js" at bounding box center [423, 152] width 42 height 40
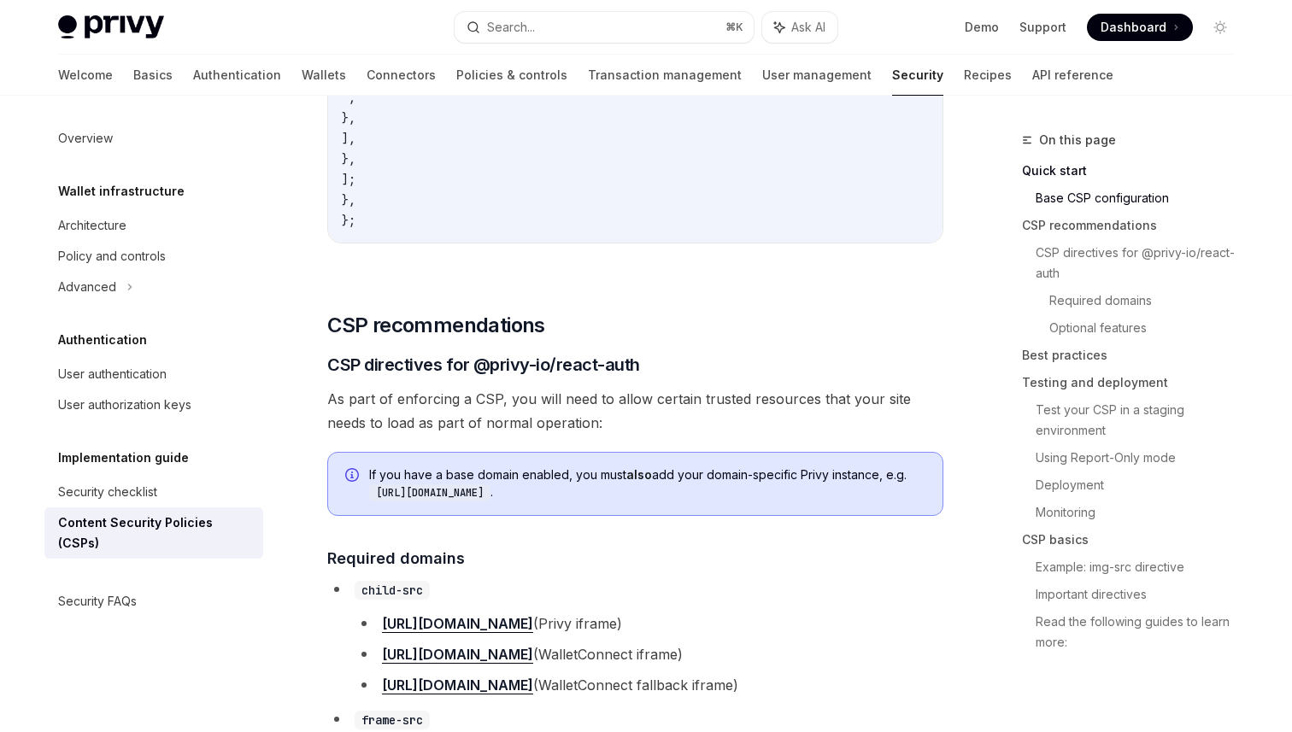
scroll to position [1098, 0]
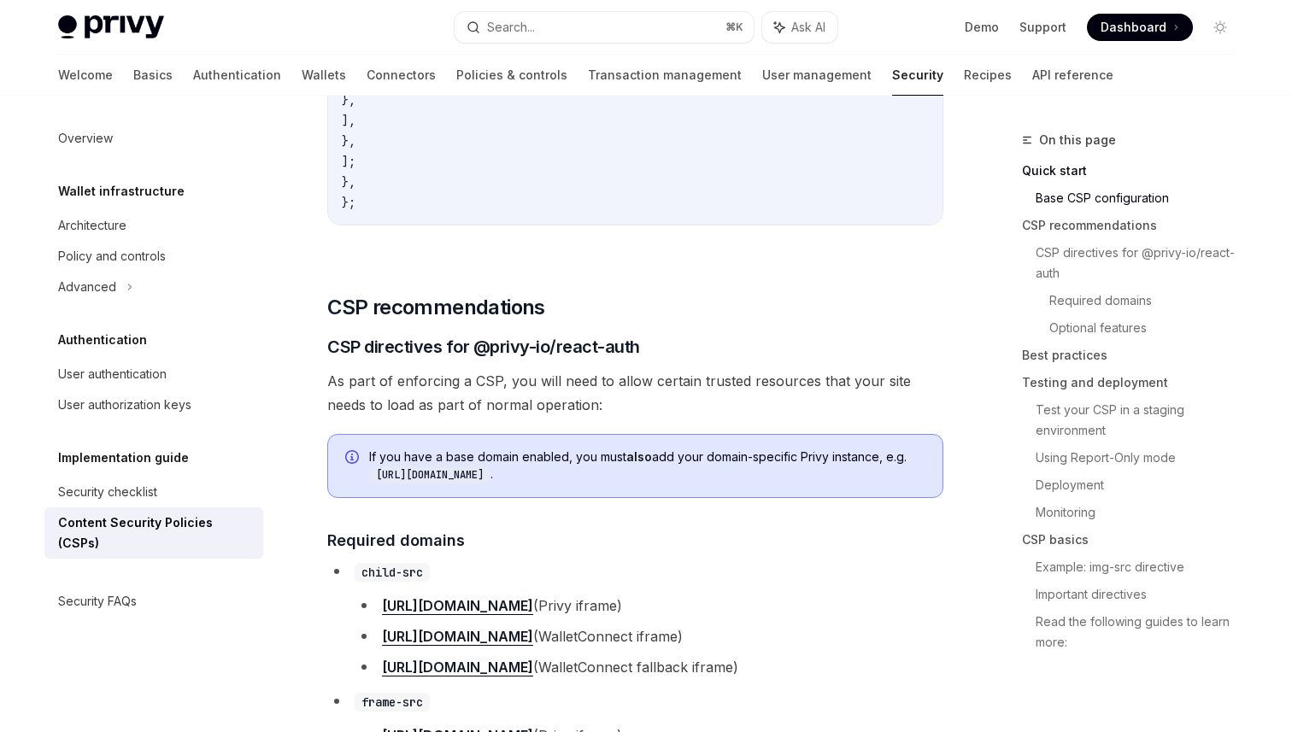
click at [662, 409] on span "As part of enforcing a CSP, you will need to allow certain trusted resources th…" at bounding box center [635, 393] width 616 height 48
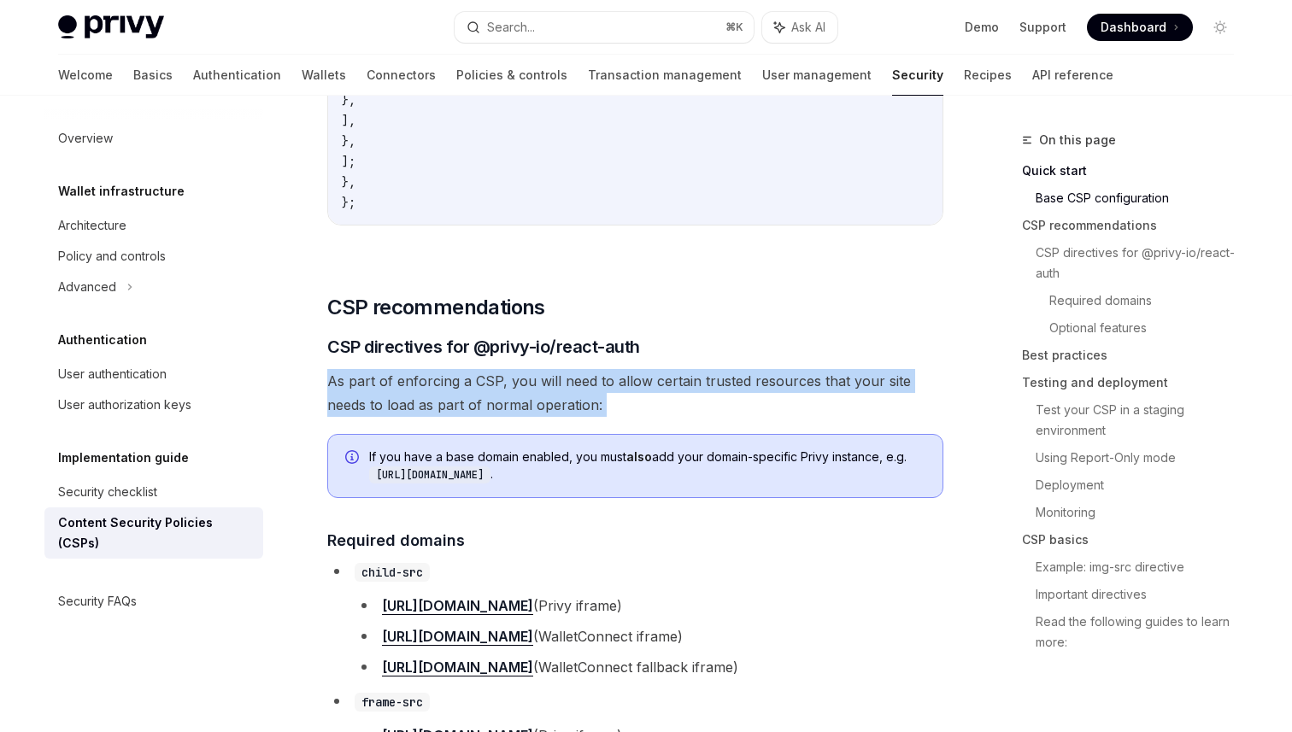
click at [662, 409] on span "As part of enforcing a CSP, you will need to allow certain trusted resources th…" at bounding box center [635, 393] width 616 height 48
click at [712, 401] on span "As part of enforcing a CSP, you will need to allow certain trusted resources th…" at bounding box center [635, 393] width 616 height 48
drag, startPoint x: 711, startPoint y: 421, endPoint x: 741, endPoint y: 366, distance: 62.3
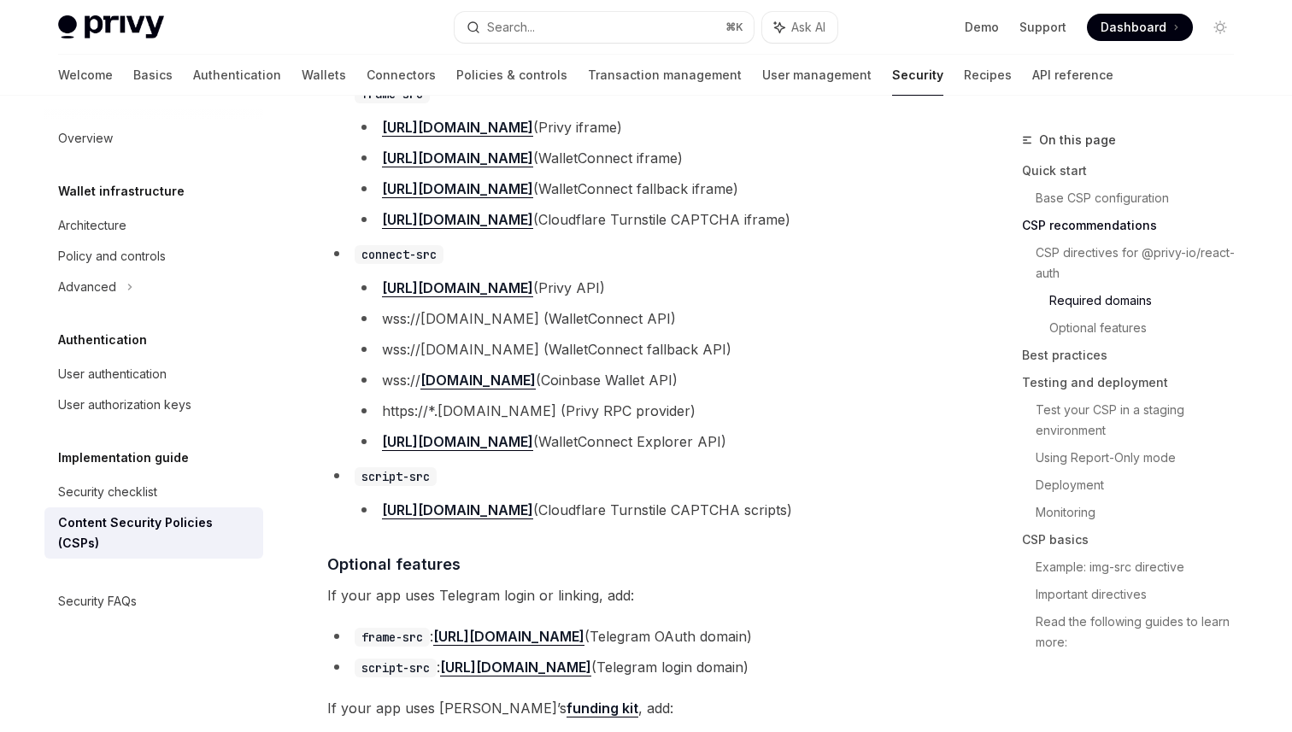
scroll to position [1689, 0]
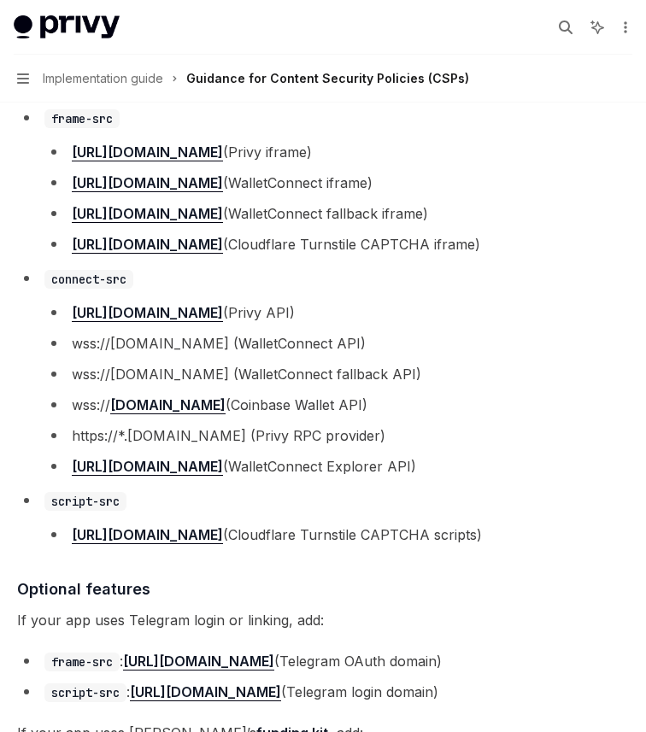
type textarea "*"
